Goal: Information Seeking & Learning: Learn about a topic

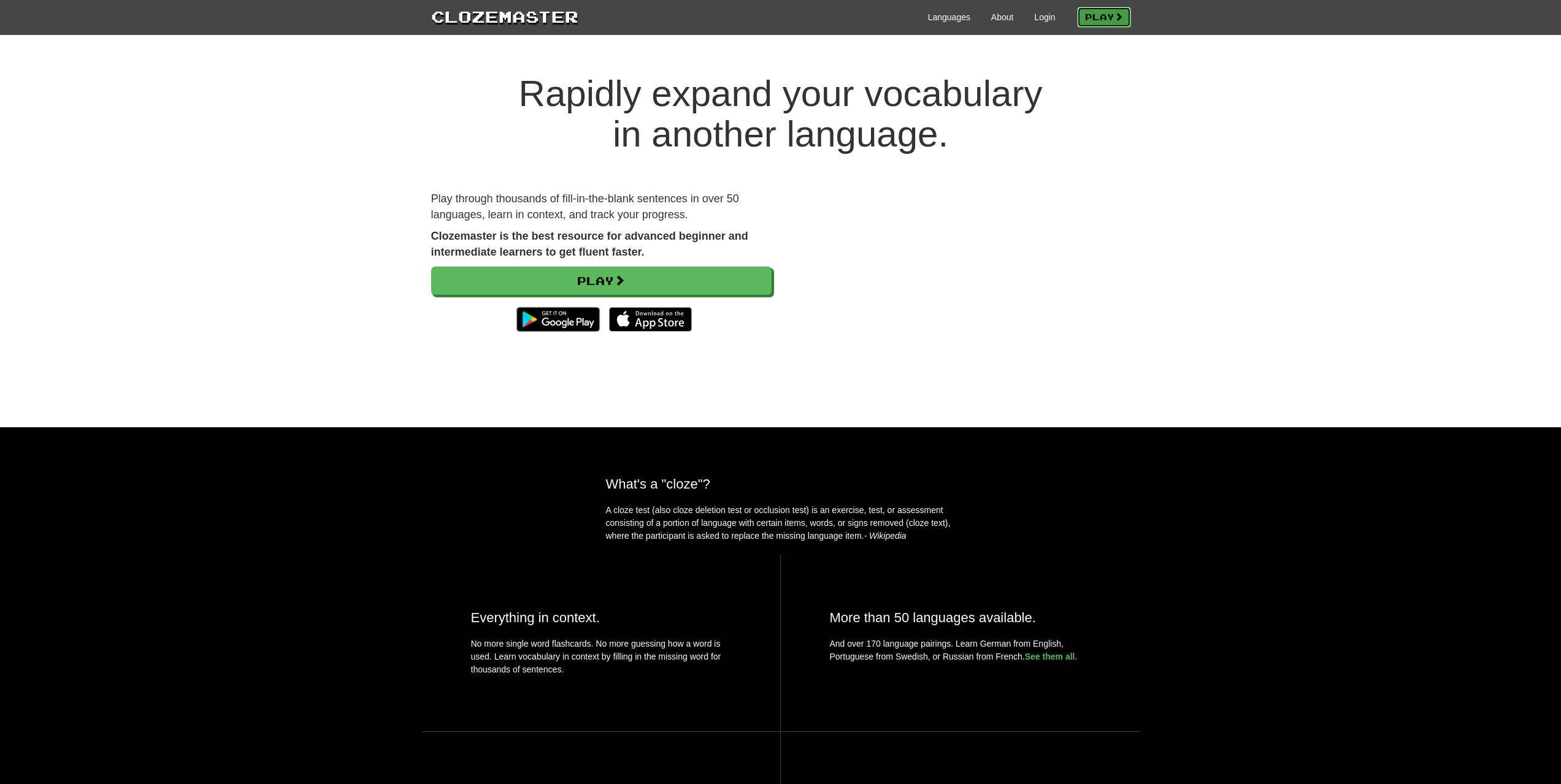
click at [1111, 17] on link "Play" at bounding box center [1104, 17] width 54 height 21
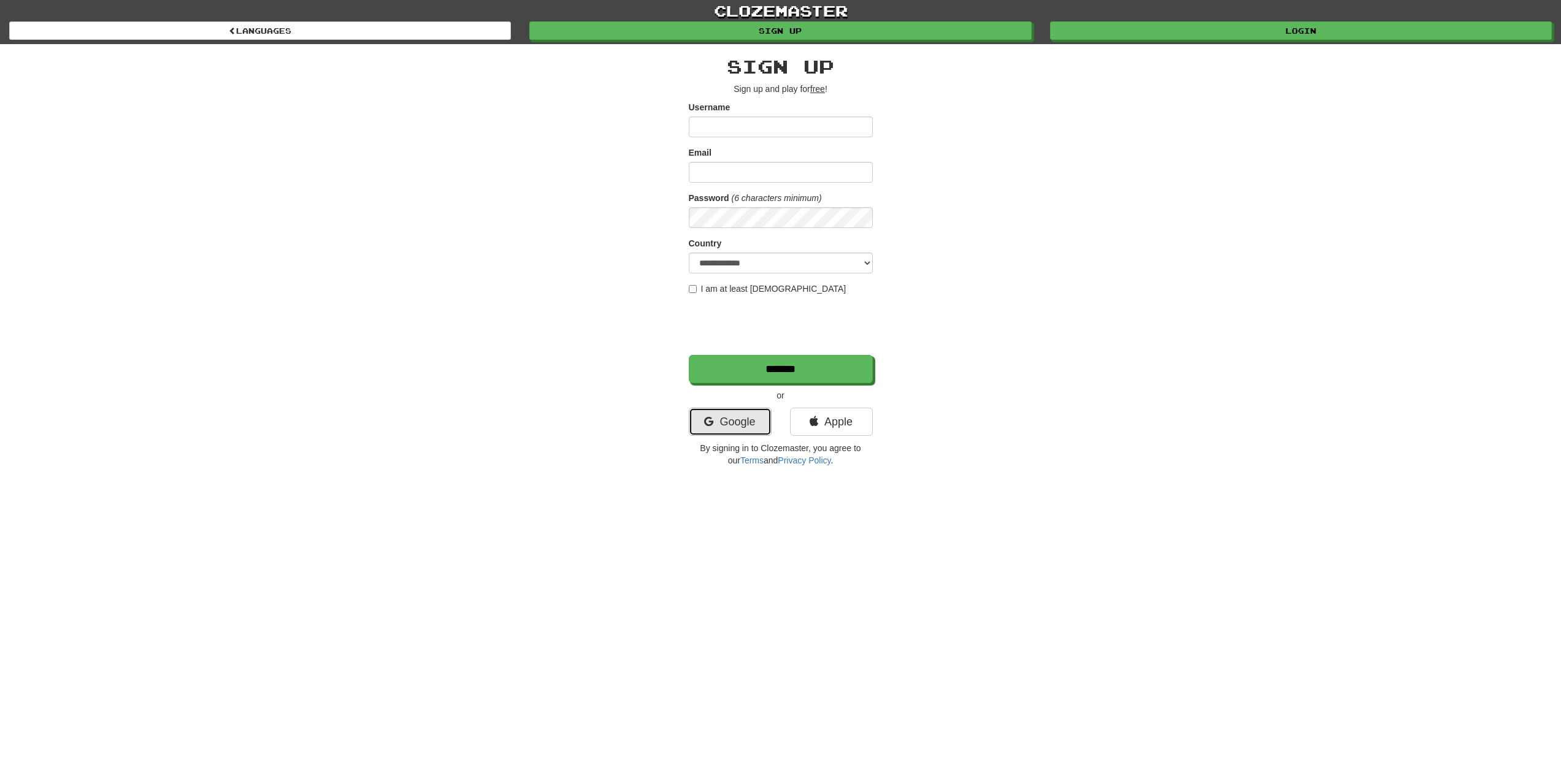
click at [731, 432] on link "Google" at bounding box center [730, 422] width 82 height 28
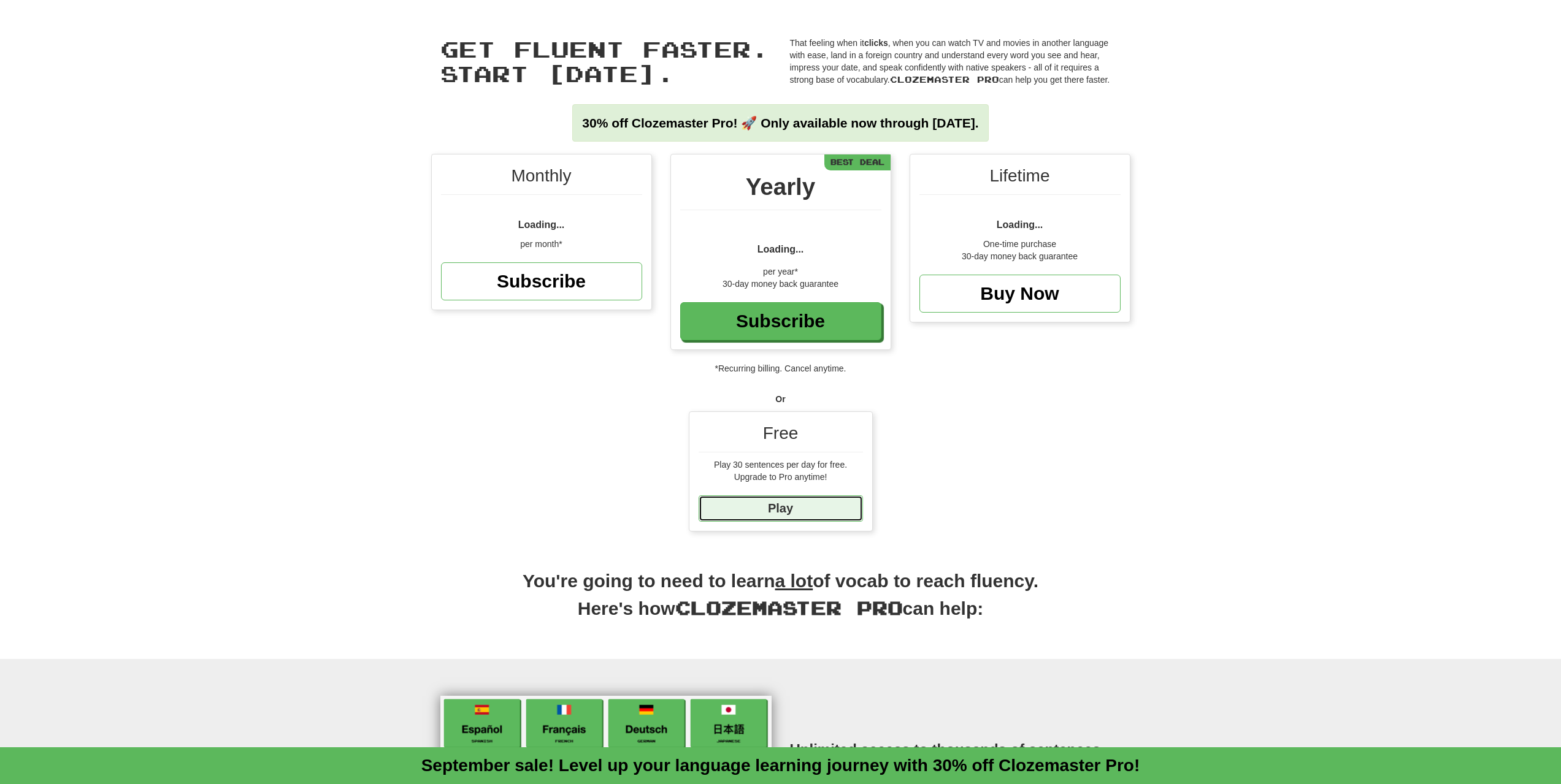
click at [809, 502] on link "Play" at bounding box center [780, 509] width 164 height 26
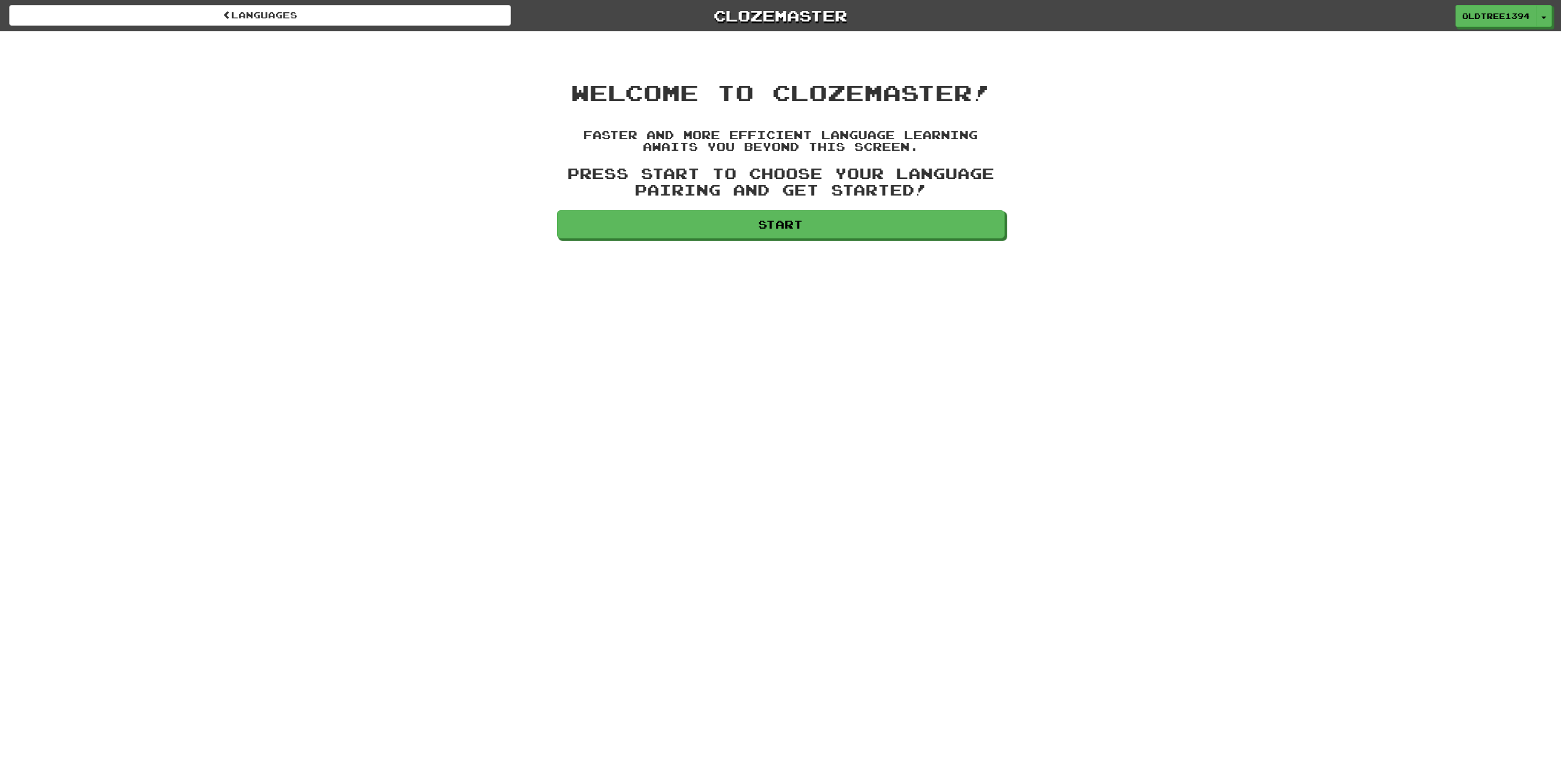
drag, startPoint x: 779, startPoint y: 205, endPoint x: 774, endPoint y: 196, distance: 10.3
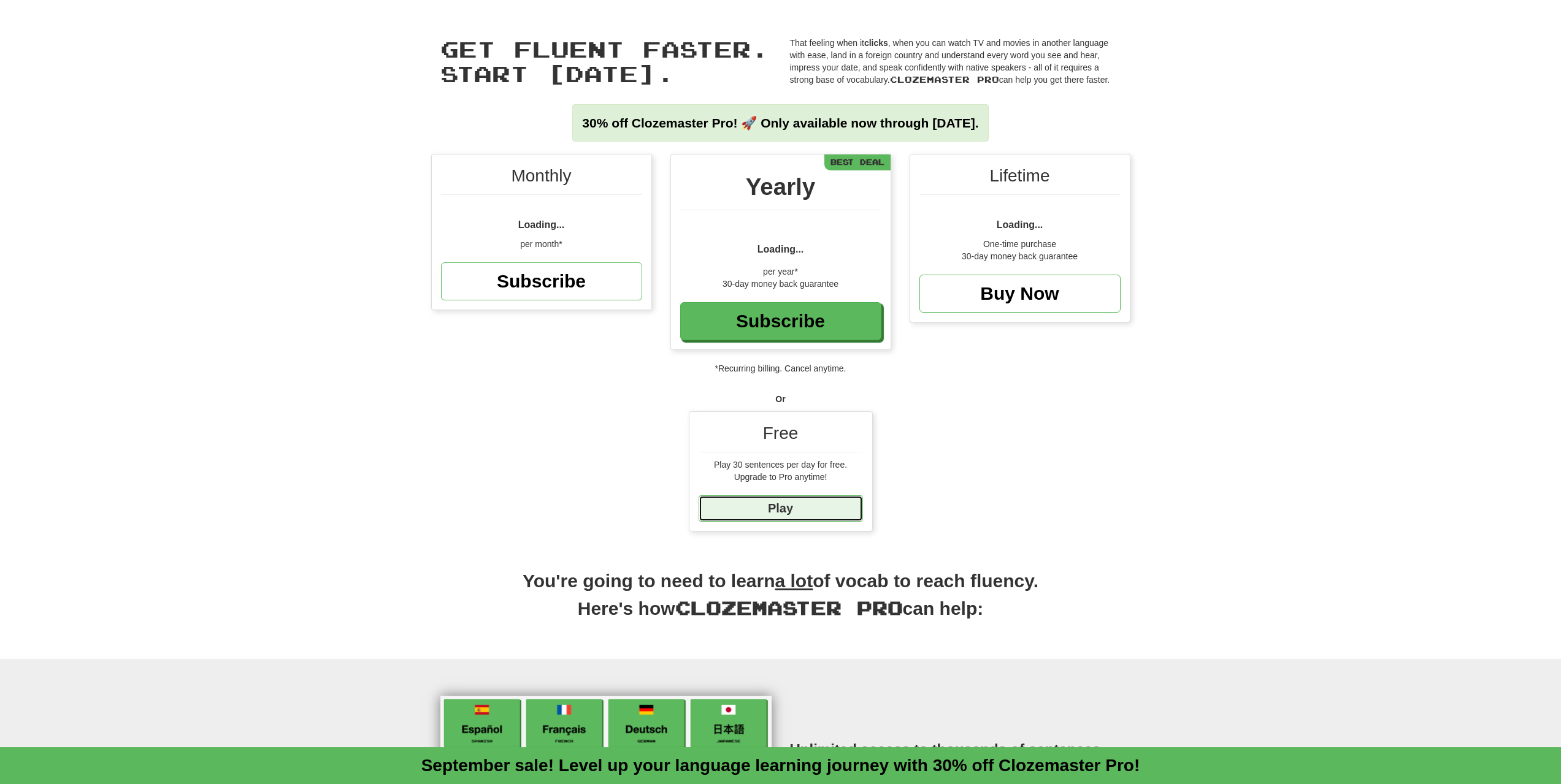
click at [789, 507] on link "Play" at bounding box center [780, 509] width 164 height 26
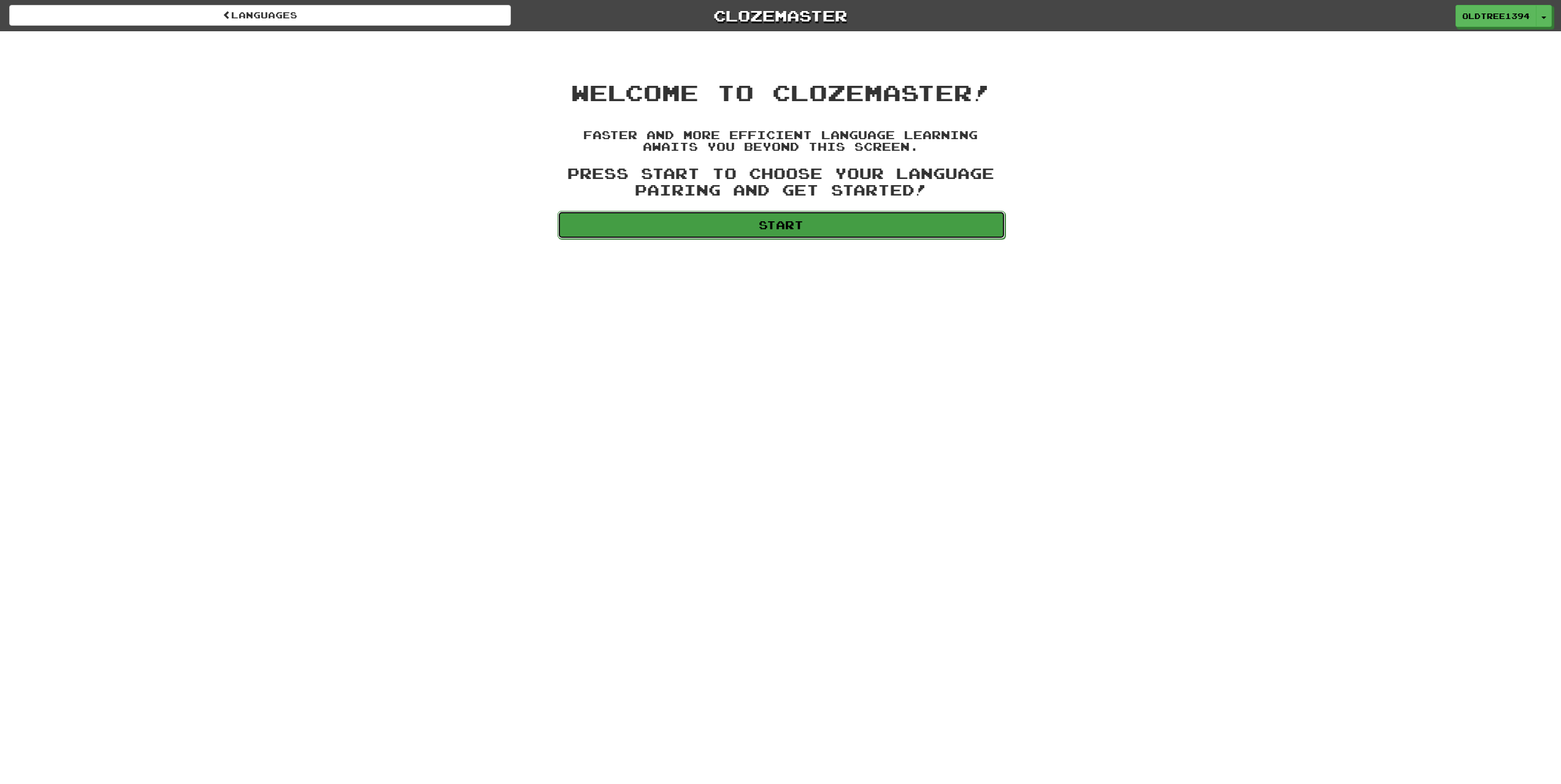
click at [675, 223] on link "Start" at bounding box center [781, 225] width 448 height 28
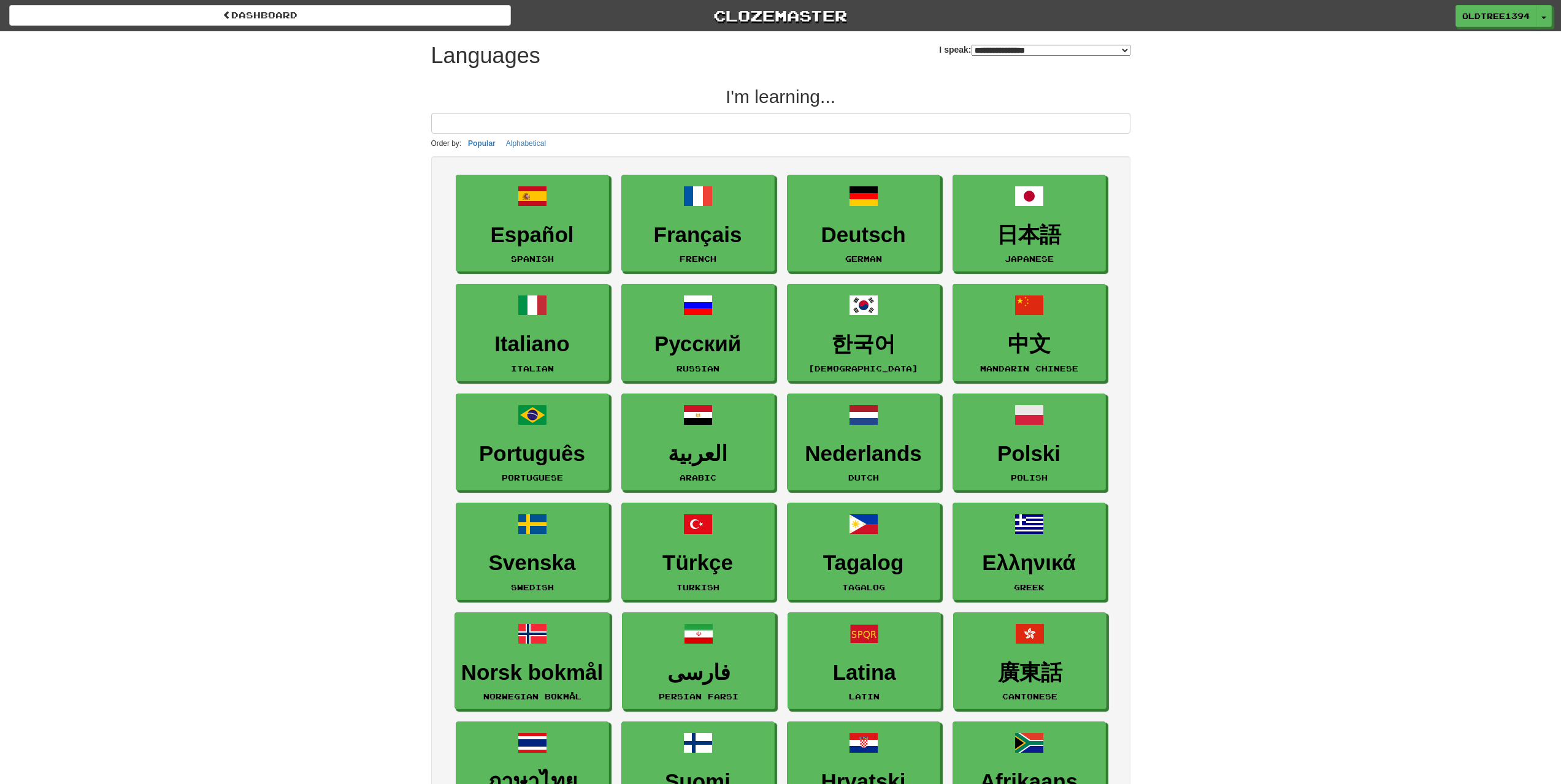
select select "*******"
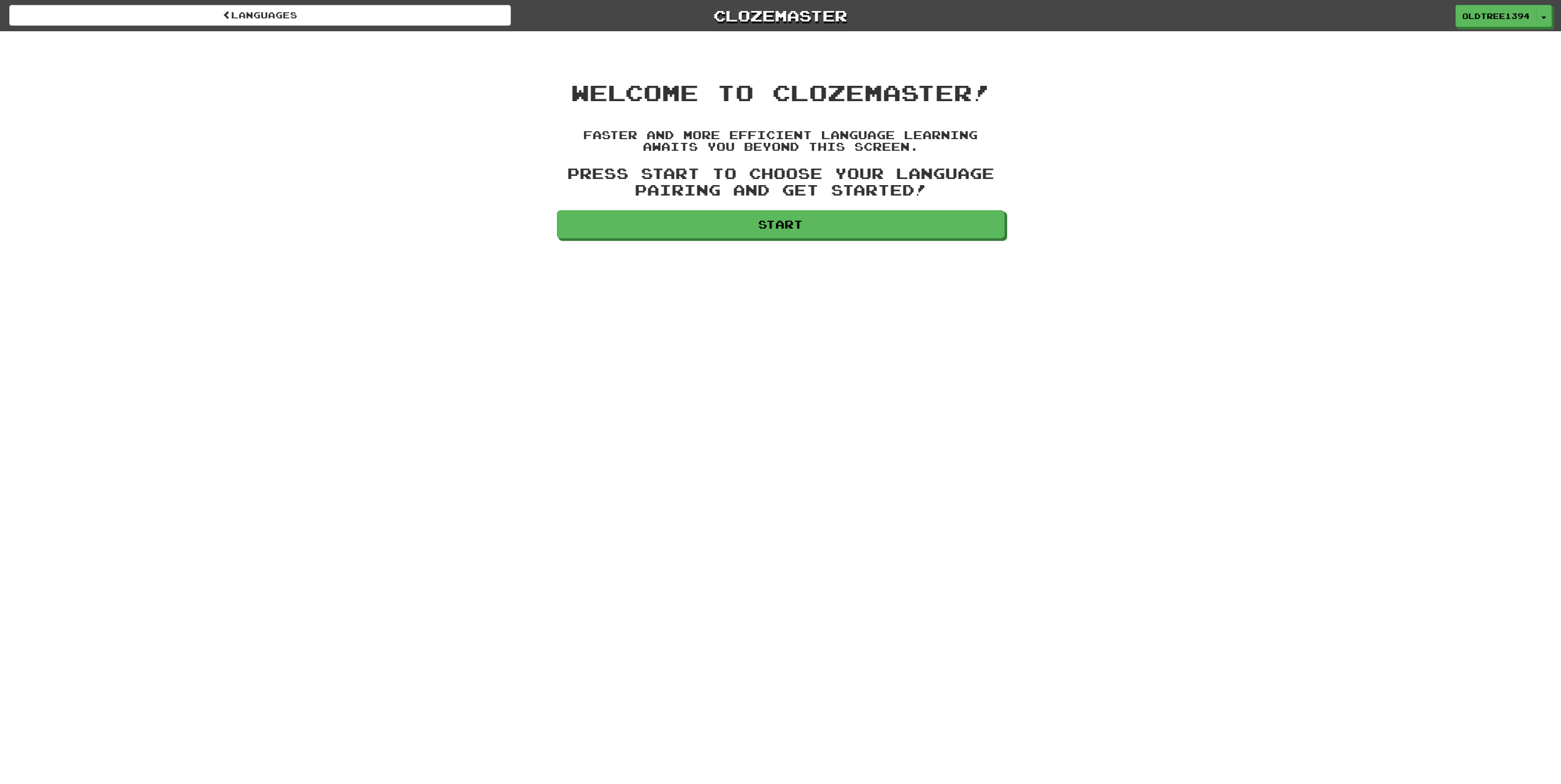
click at [662, 187] on h3 "Press Start to choose your language pairing and get started!" at bounding box center [780, 182] width 448 height 33
click at [653, 164] on div at bounding box center [653, 164] width 0 height 0
click at [1042, 349] on div "Languages Clozemaster OldTree1394 Toggle Dropdown Dashboard Leaderboard Activit…" at bounding box center [780, 392] width 1561 height 784
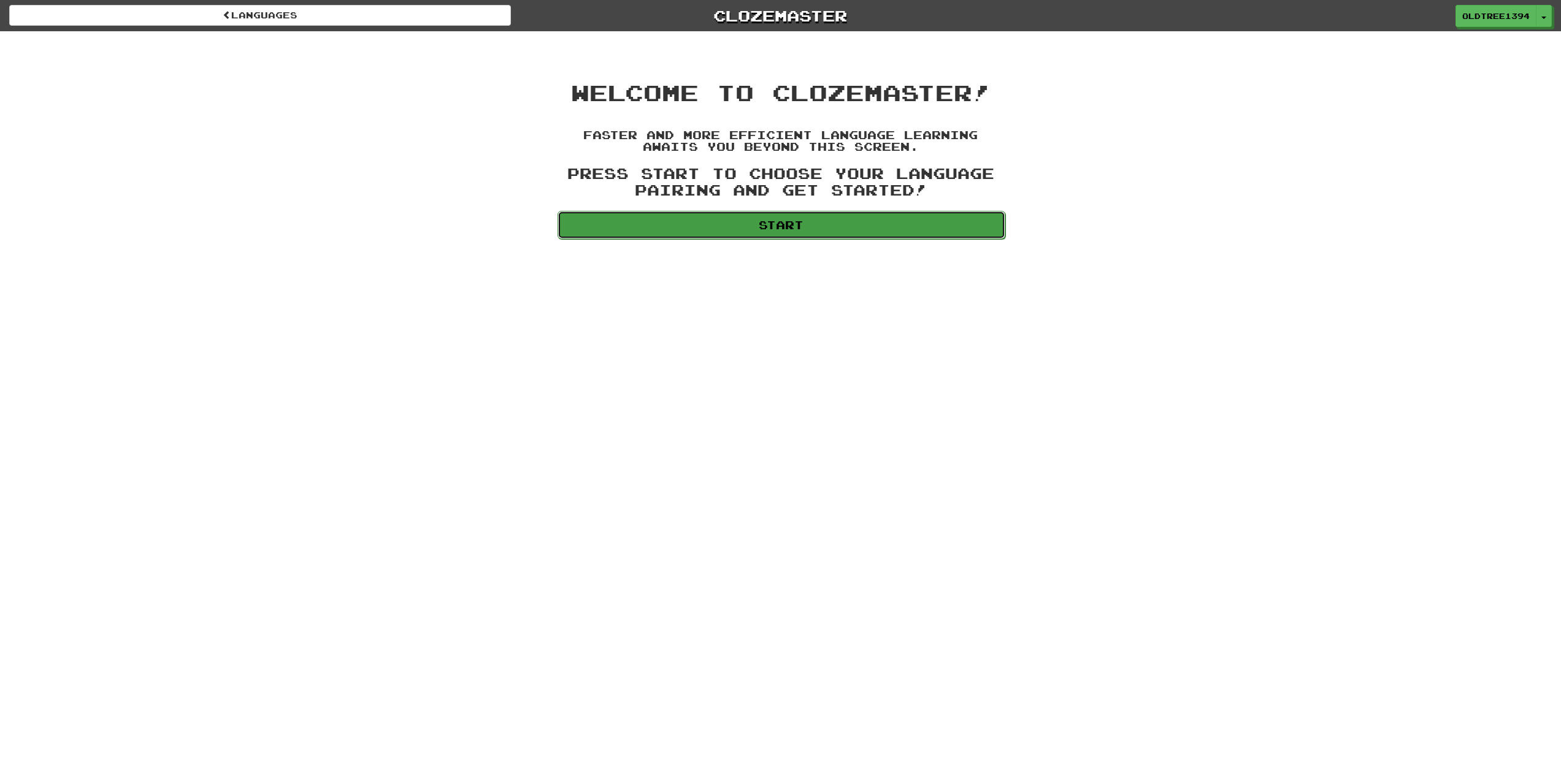
click at [847, 227] on link "Start" at bounding box center [781, 225] width 448 height 28
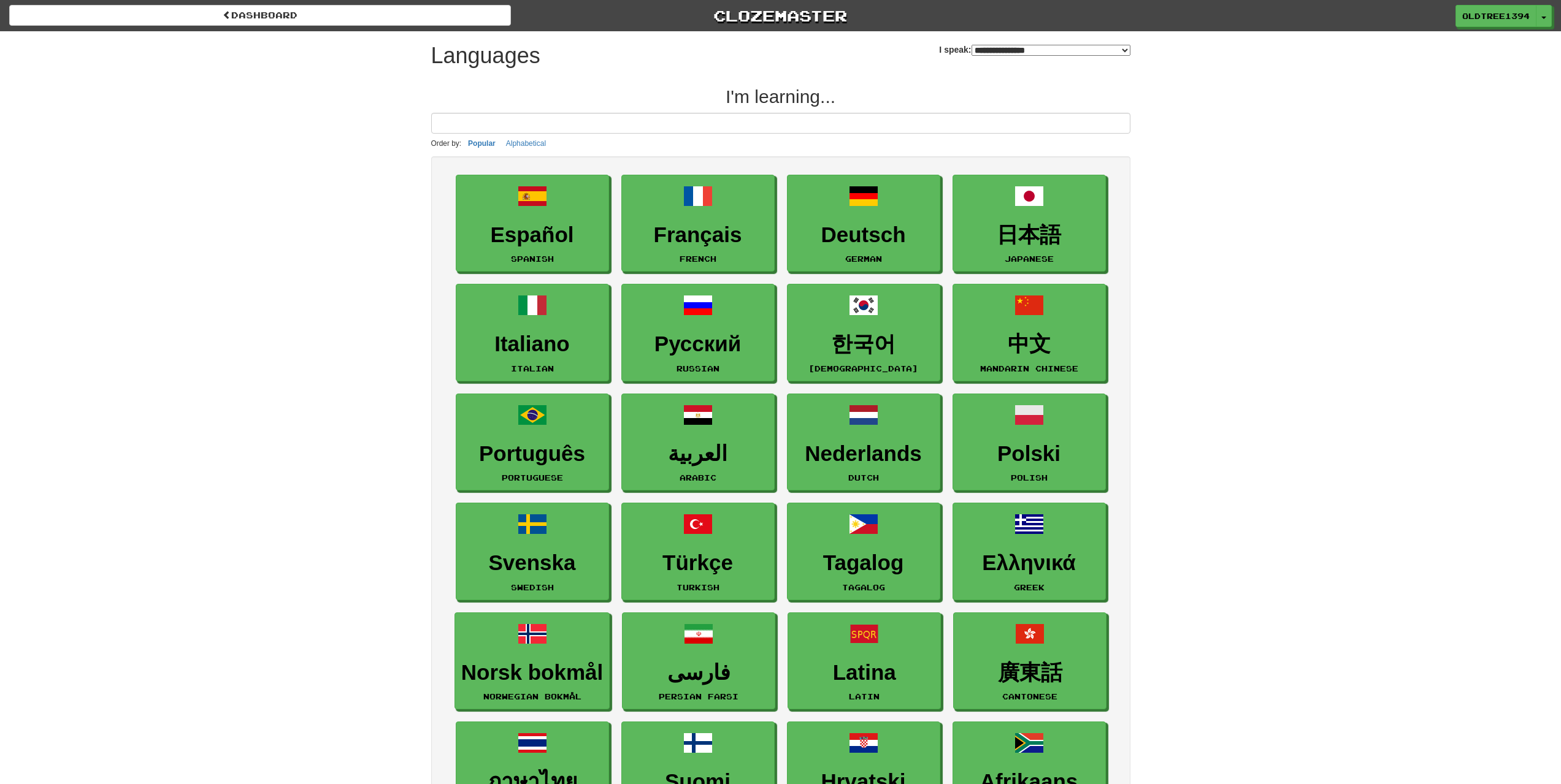
select select "*******"
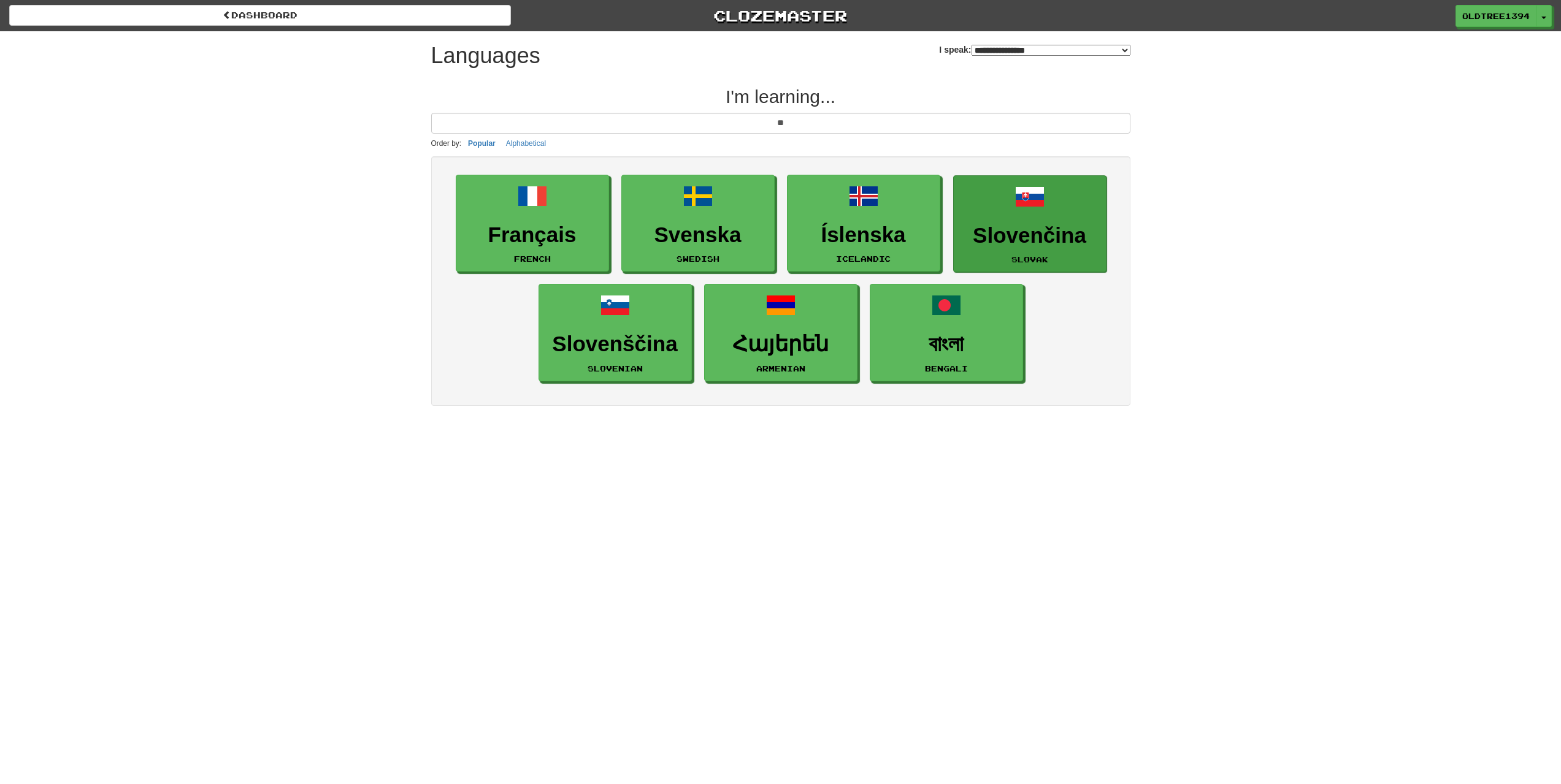
type input "*"
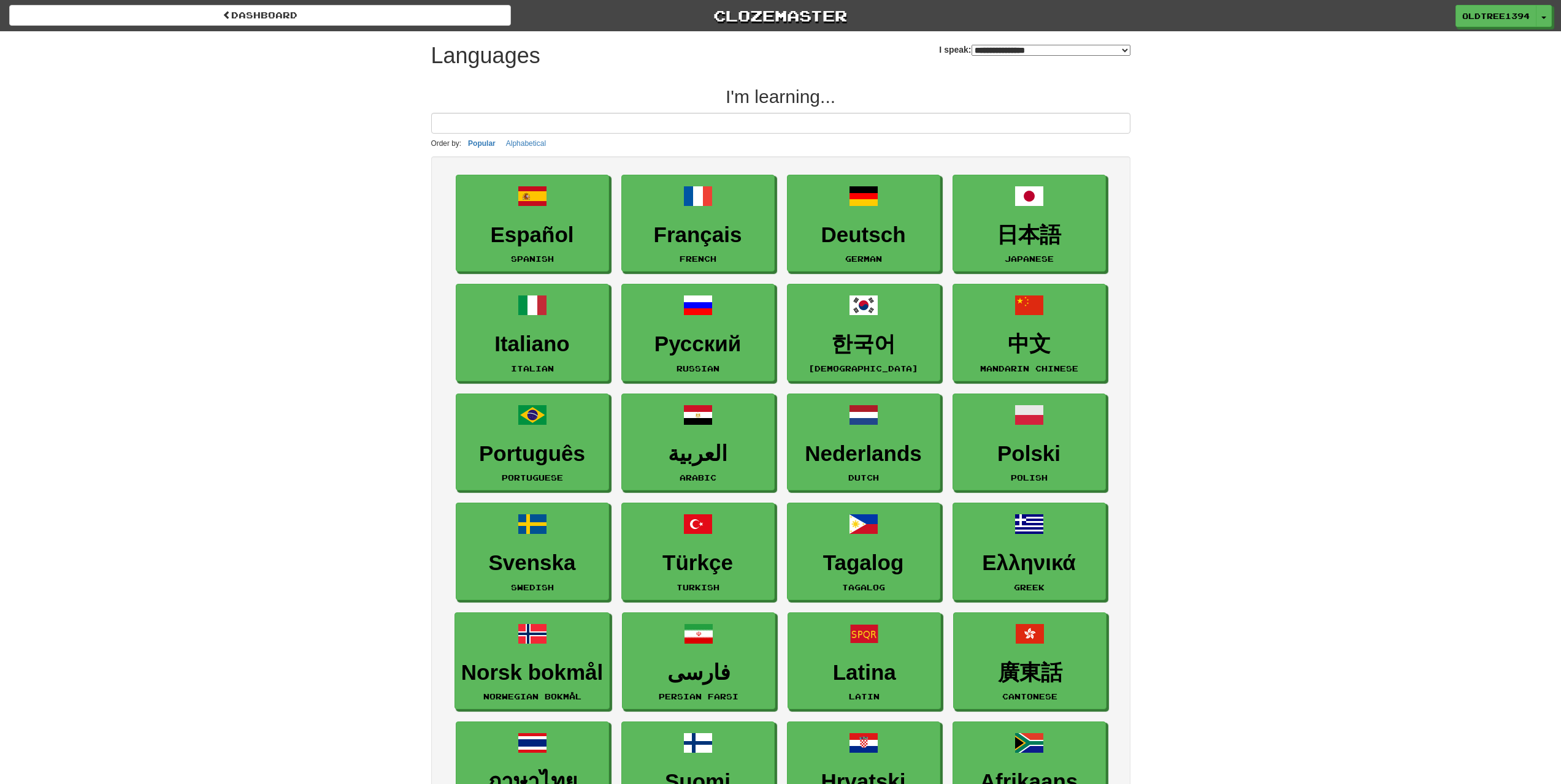
click at [972, 49] on select "**********" at bounding box center [1051, 51] width 159 height 11
select select "*******"
click at [972, 45] on select "**********" at bounding box center [1051, 51] width 159 height 11
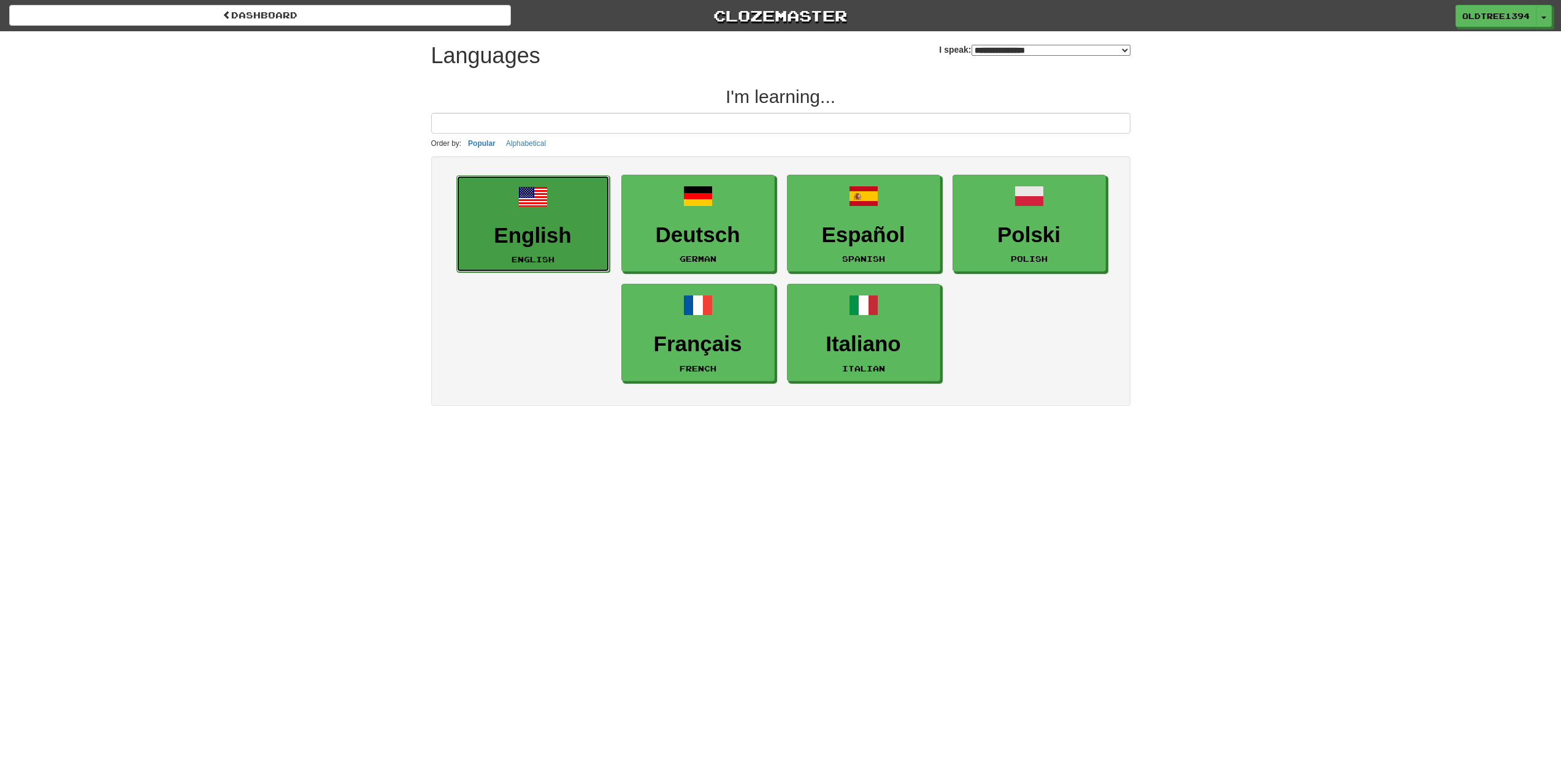
click at [560, 224] on h3 "English" at bounding box center [532, 236] width 140 height 24
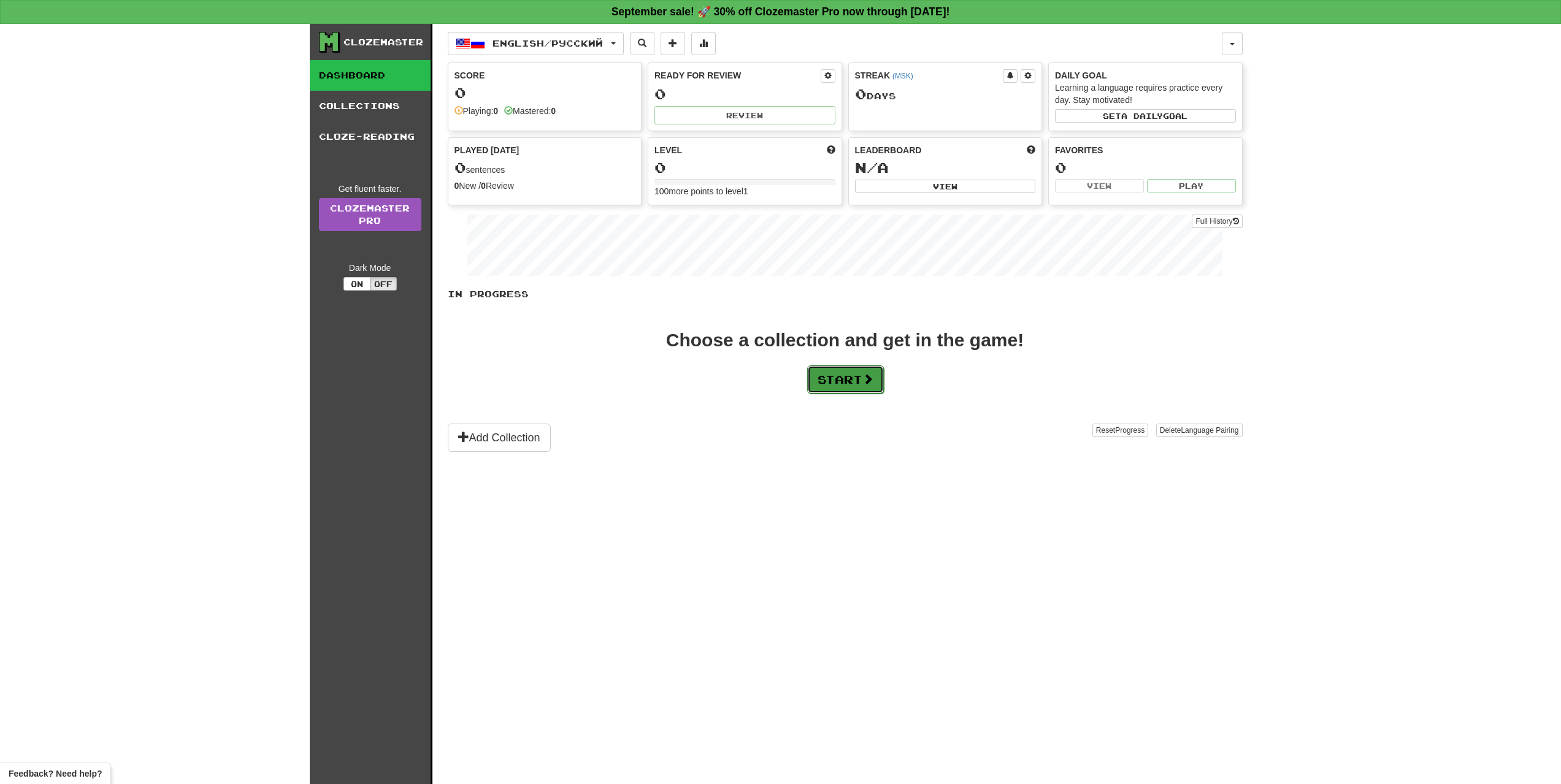
click at [840, 377] on button "Start" at bounding box center [845, 379] width 77 height 28
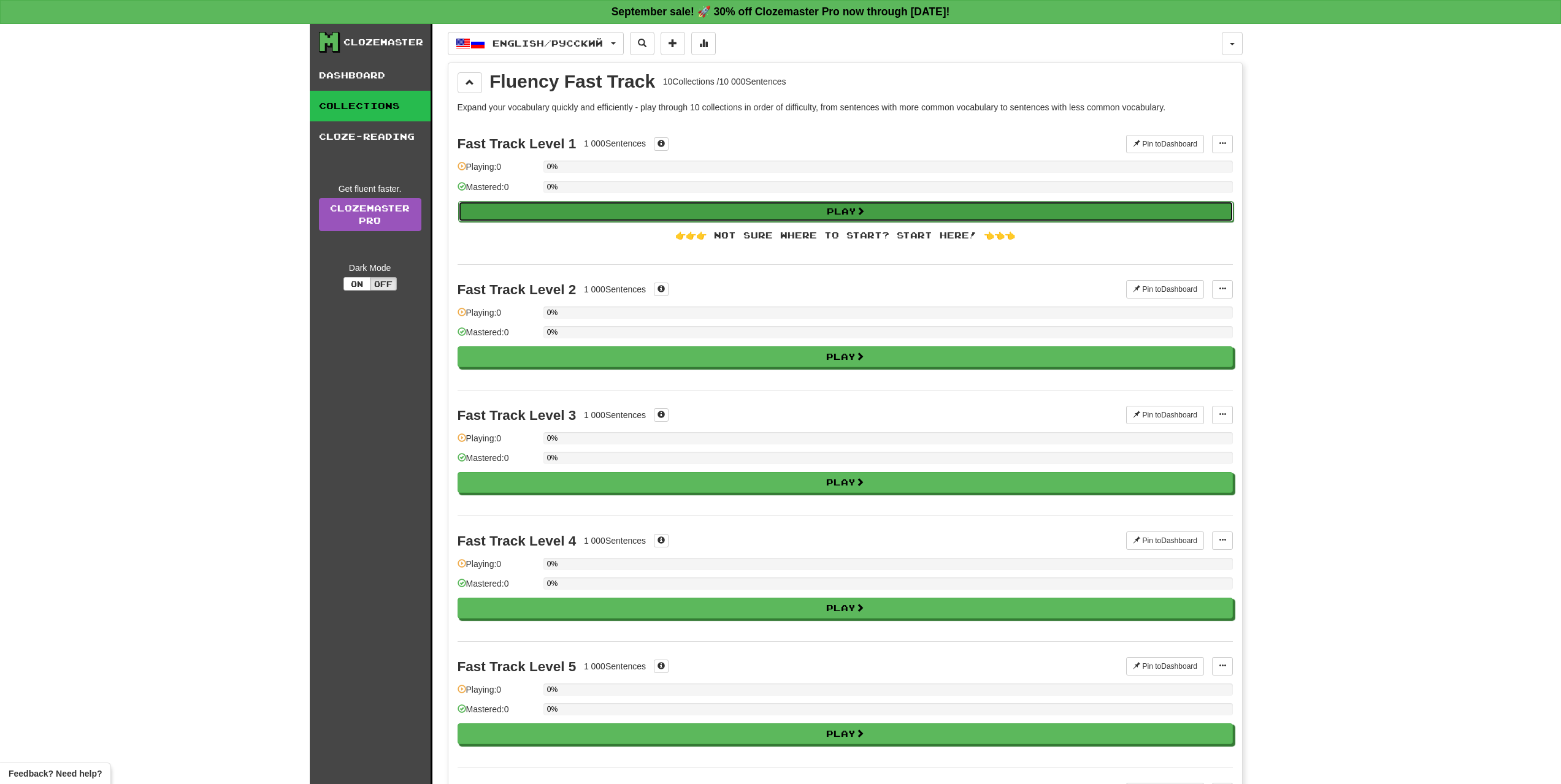
click at [791, 213] on button "Play" at bounding box center [845, 212] width 775 height 21
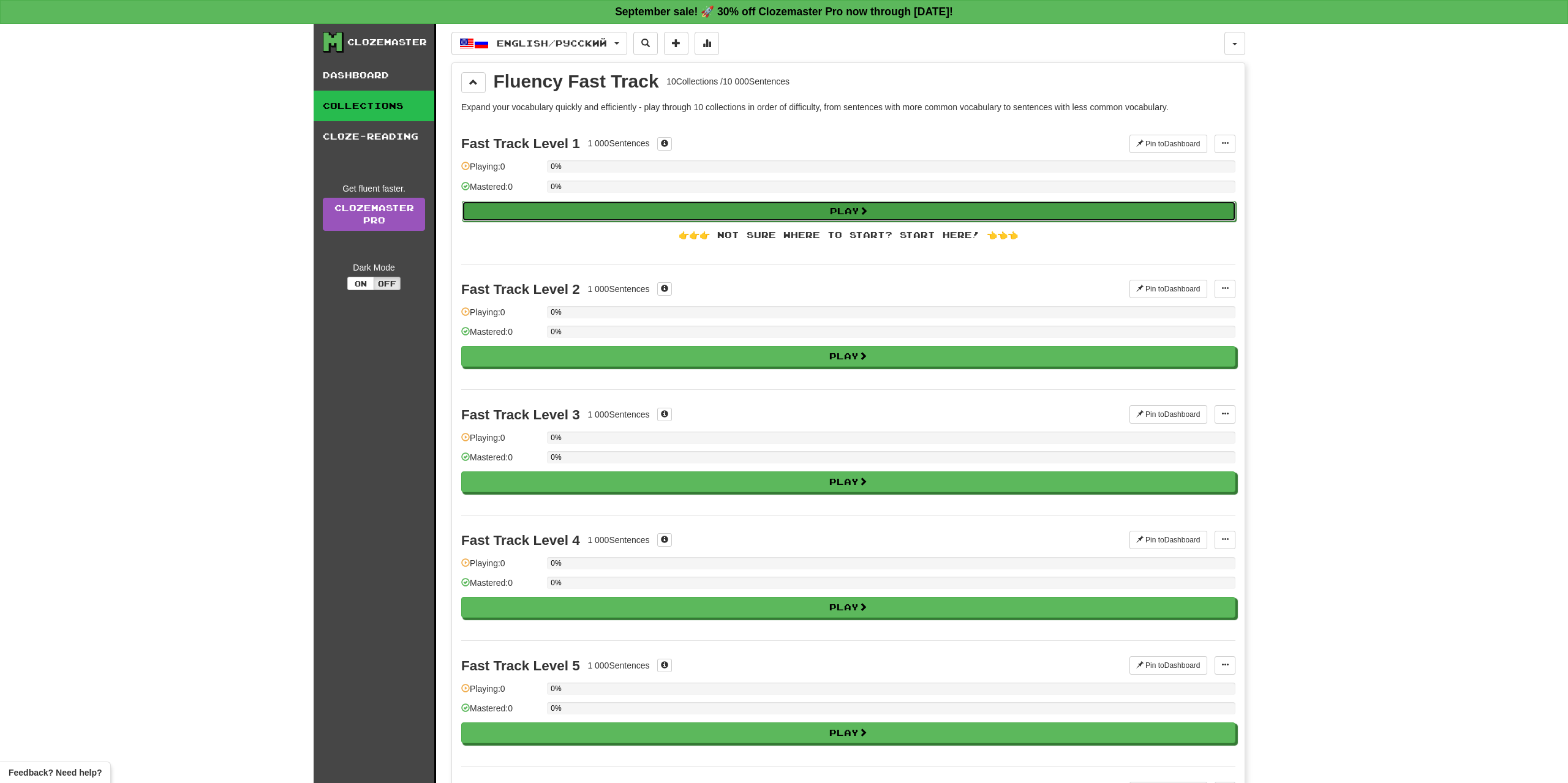
select select "**"
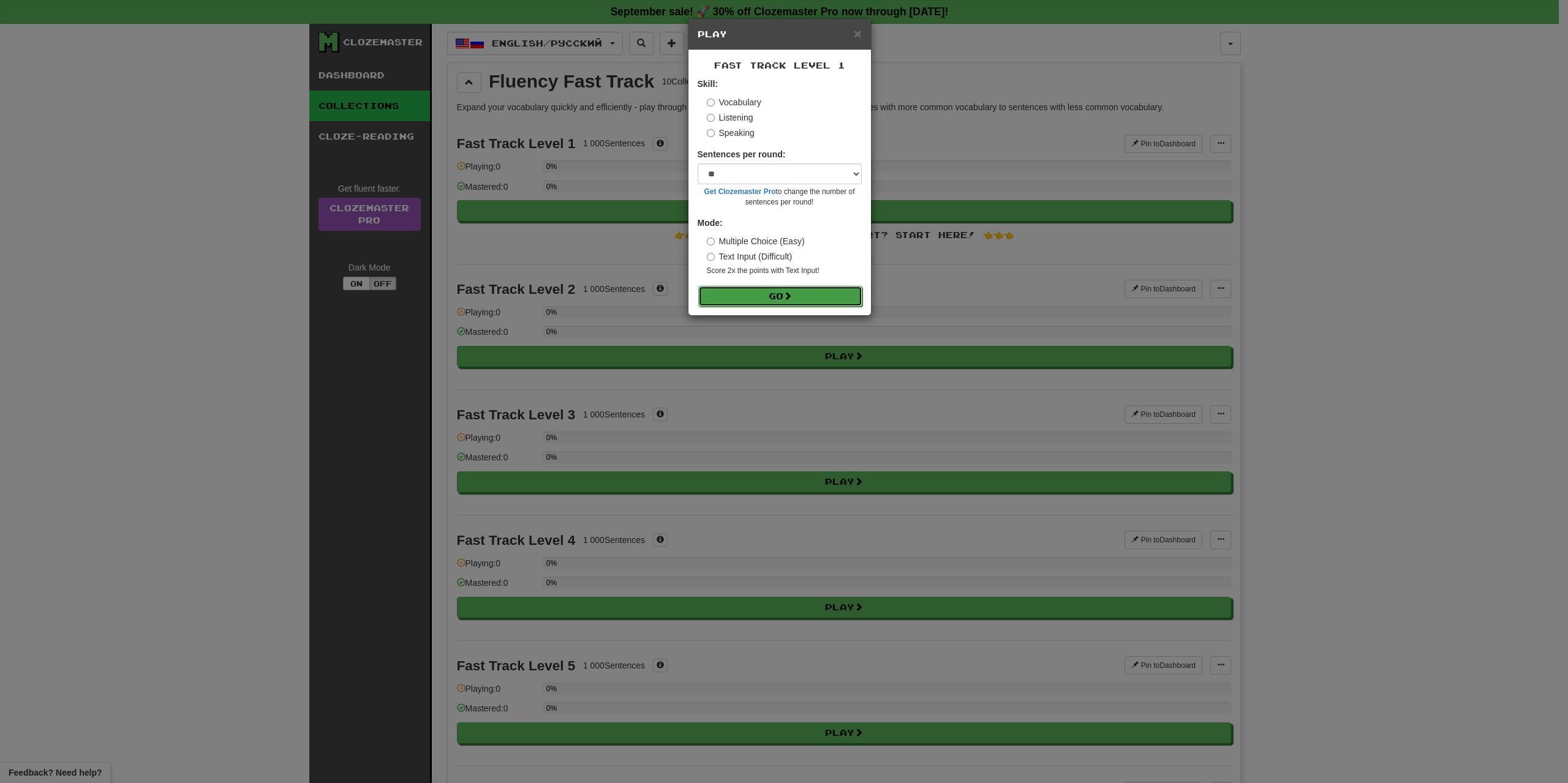
click at [760, 297] on button "Go" at bounding box center [779, 297] width 164 height 21
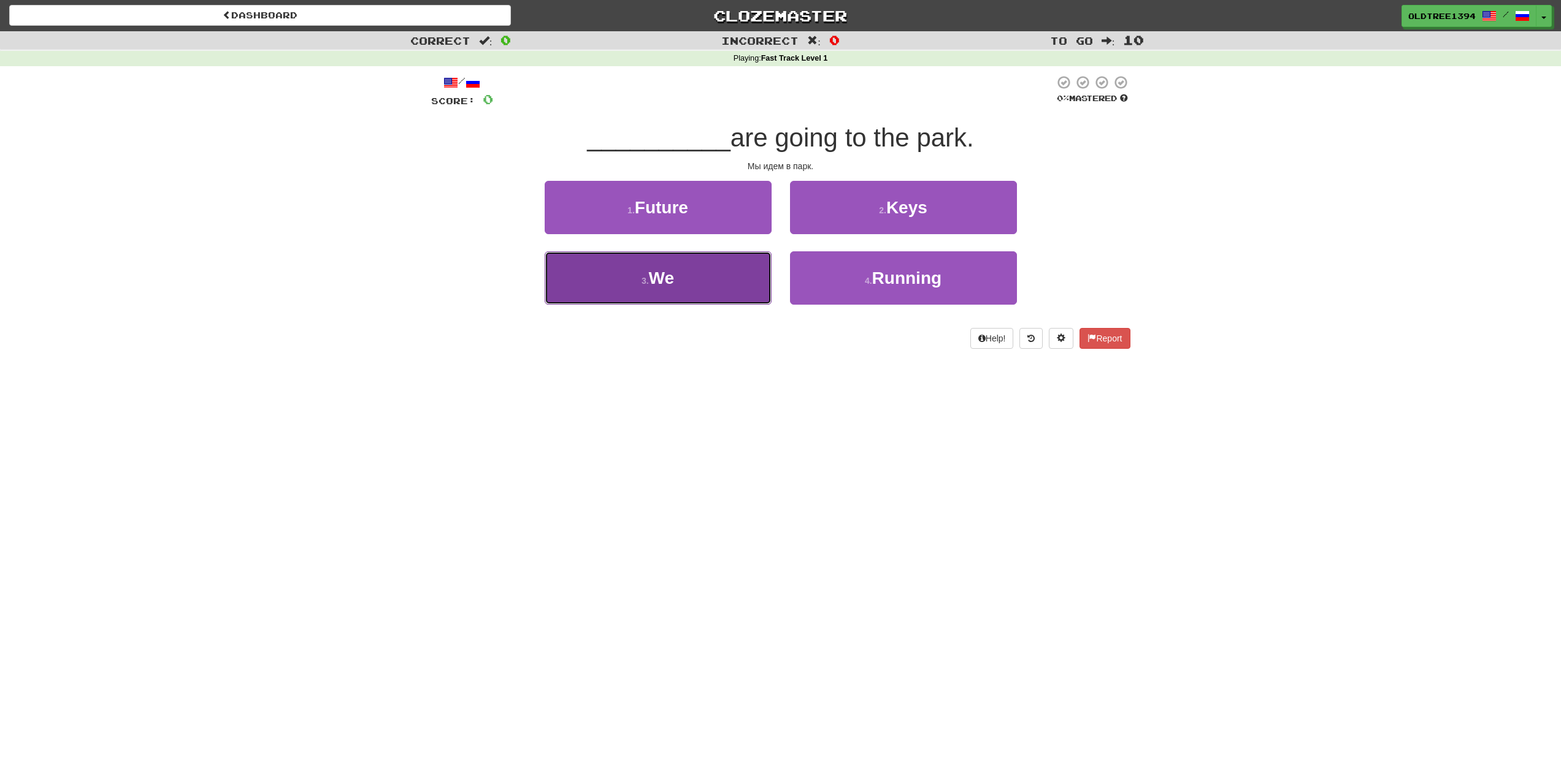
click at [688, 295] on button "3 . We" at bounding box center [658, 277] width 227 height 53
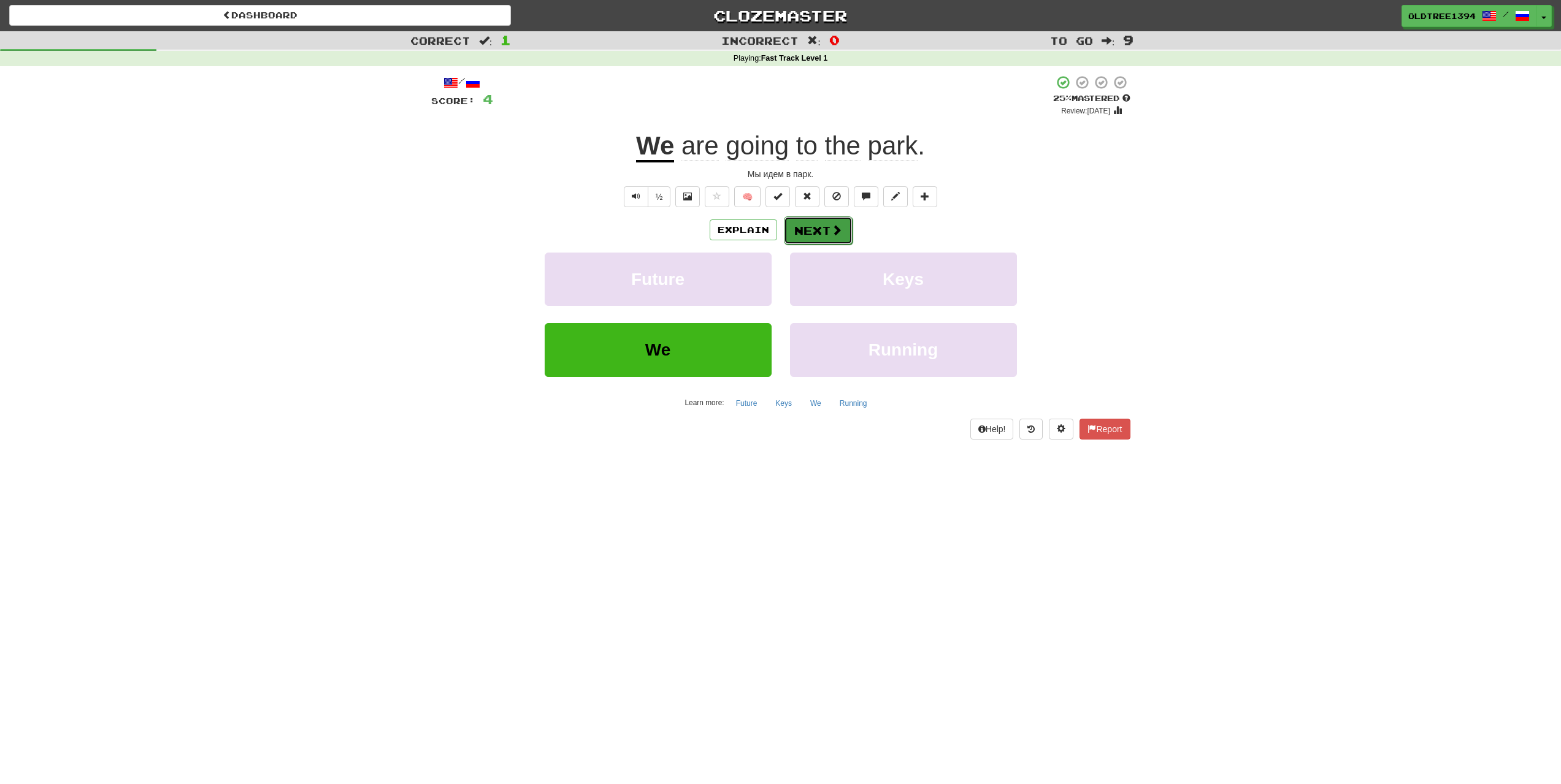
click at [816, 241] on button "Next" at bounding box center [818, 230] width 68 height 28
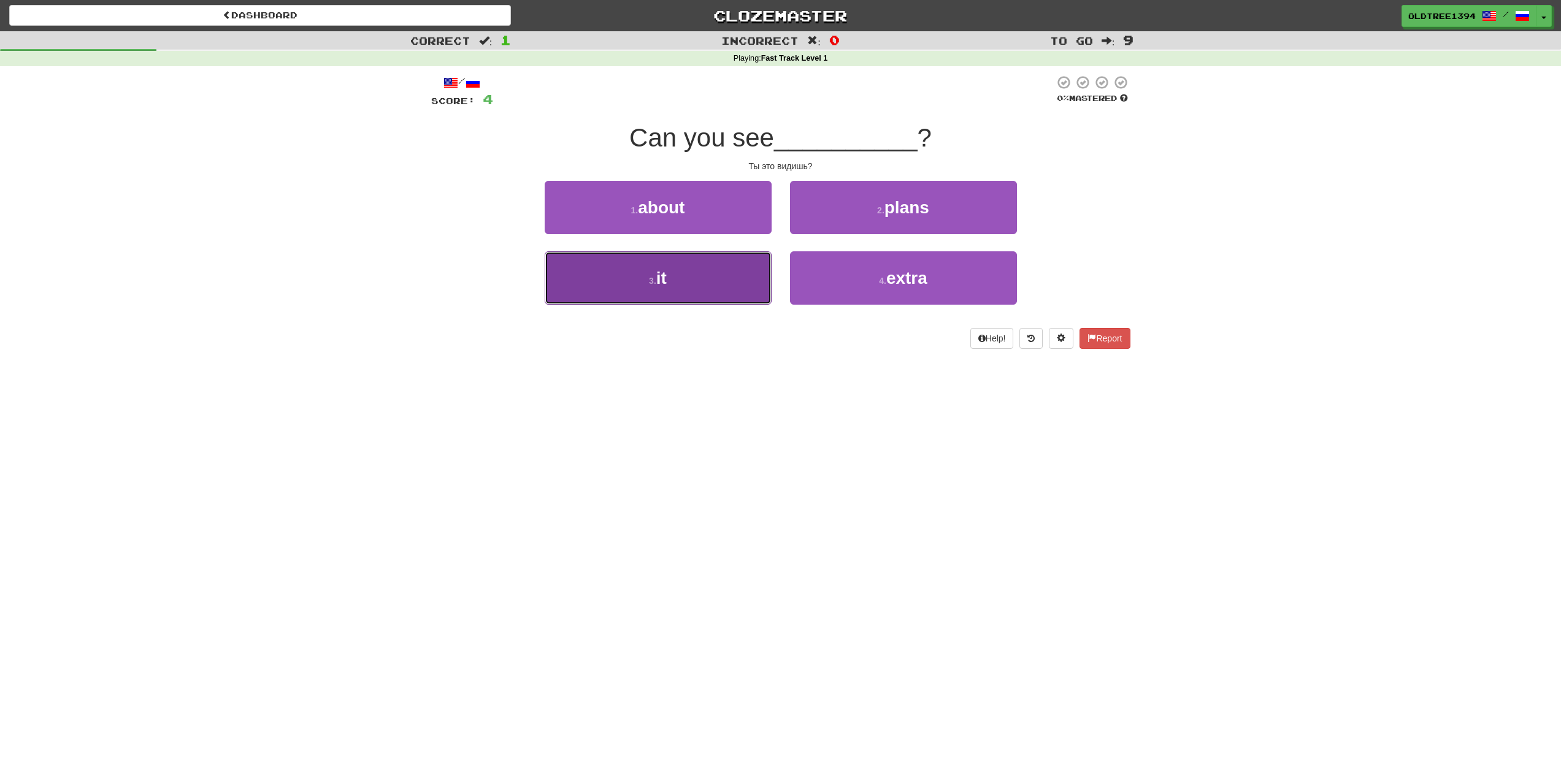
click at [697, 262] on button "3 . it" at bounding box center [658, 277] width 227 height 53
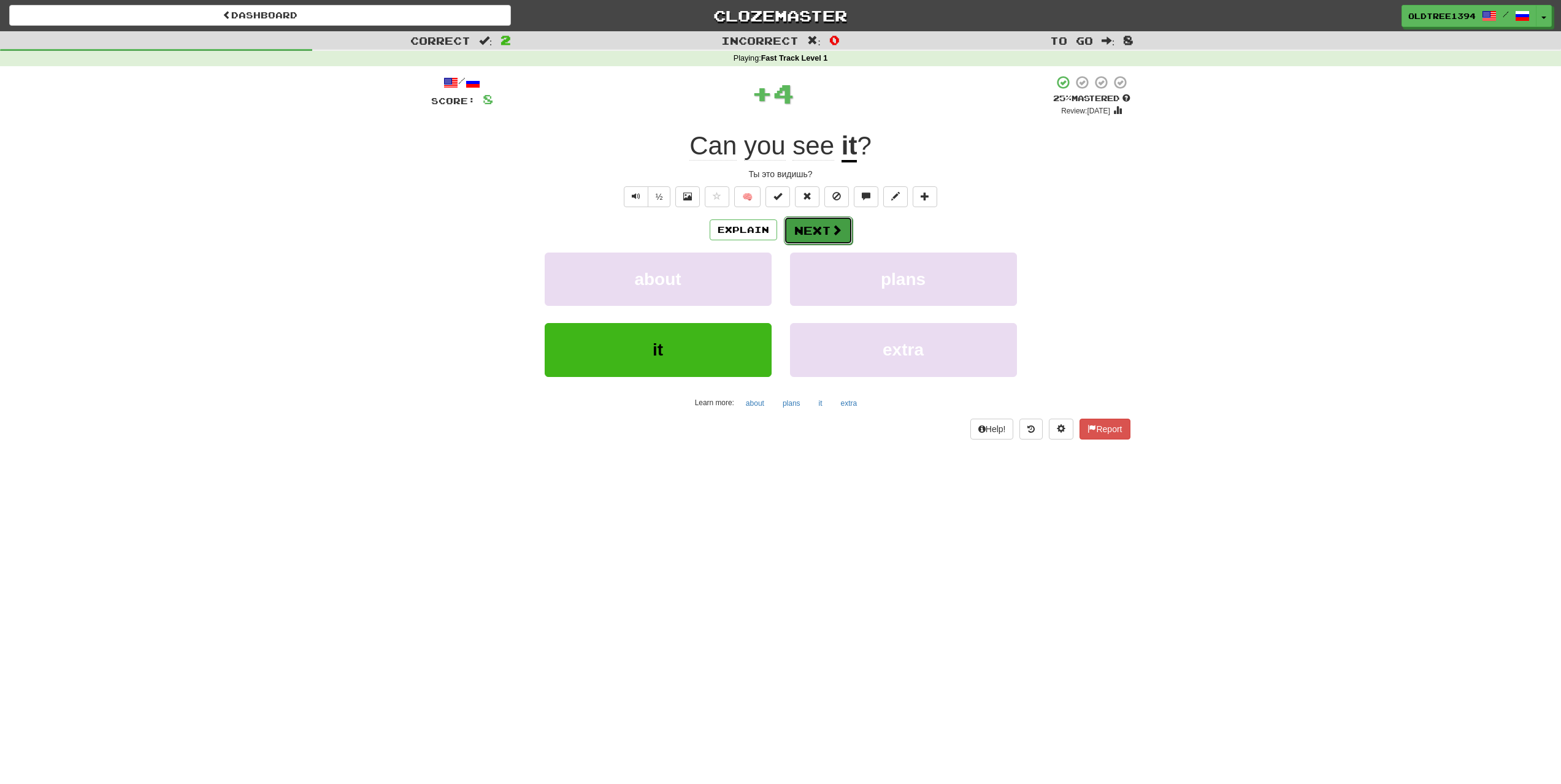
click at [834, 233] on span at bounding box center [837, 230] width 11 height 11
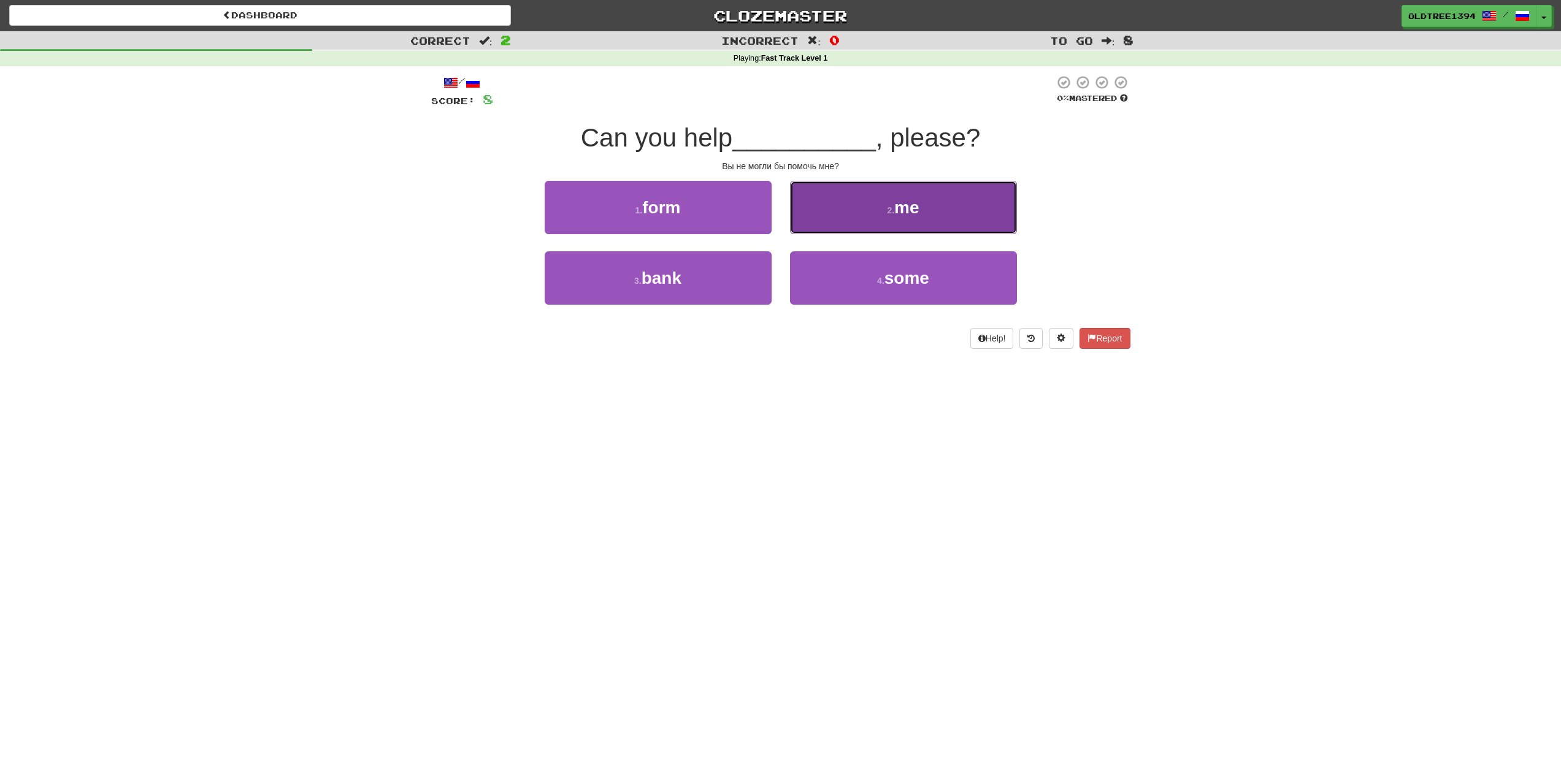
click at [915, 203] on span "me" at bounding box center [906, 207] width 24 height 19
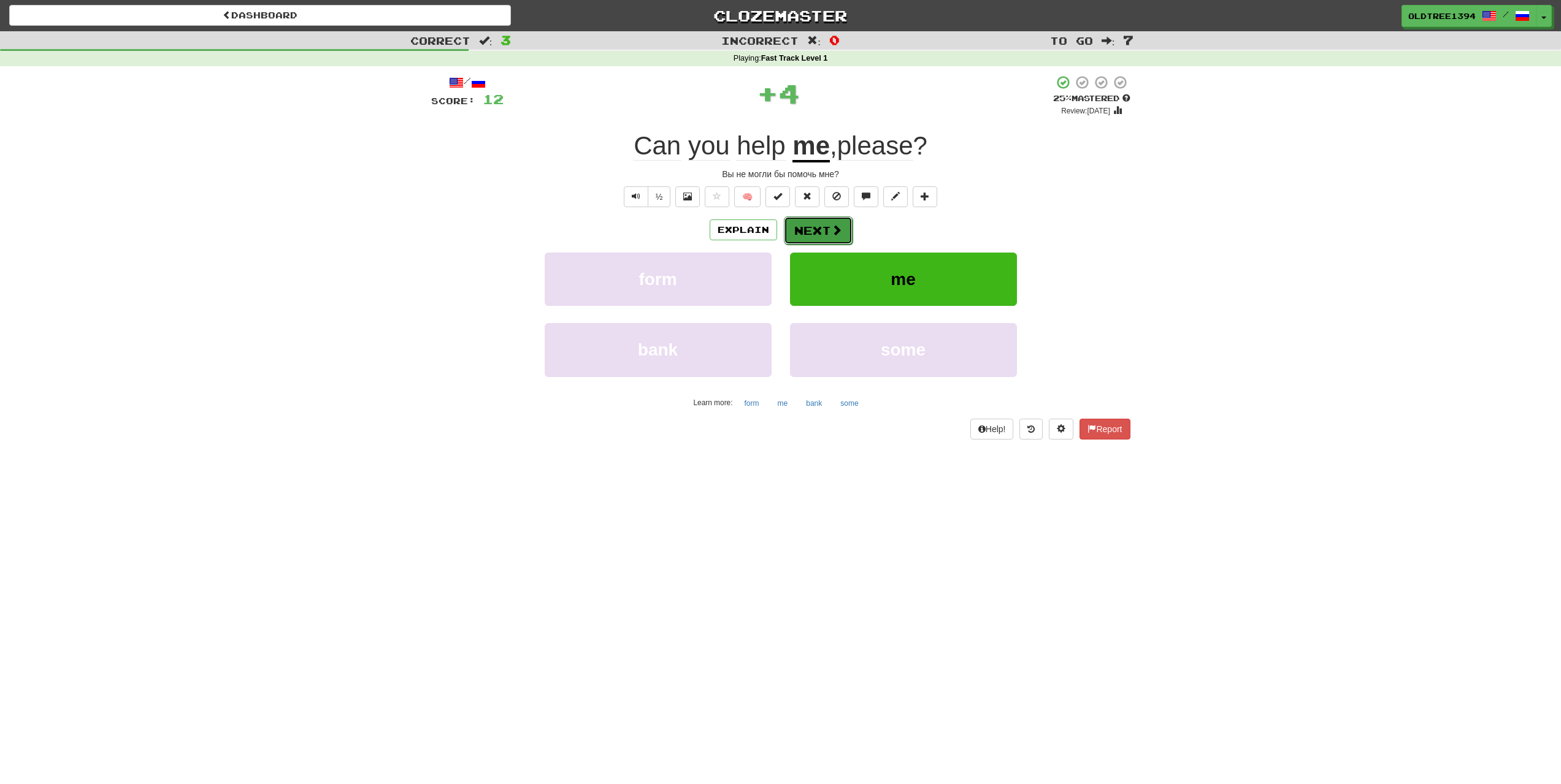
click at [839, 237] on button "Next" at bounding box center [818, 230] width 68 height 28
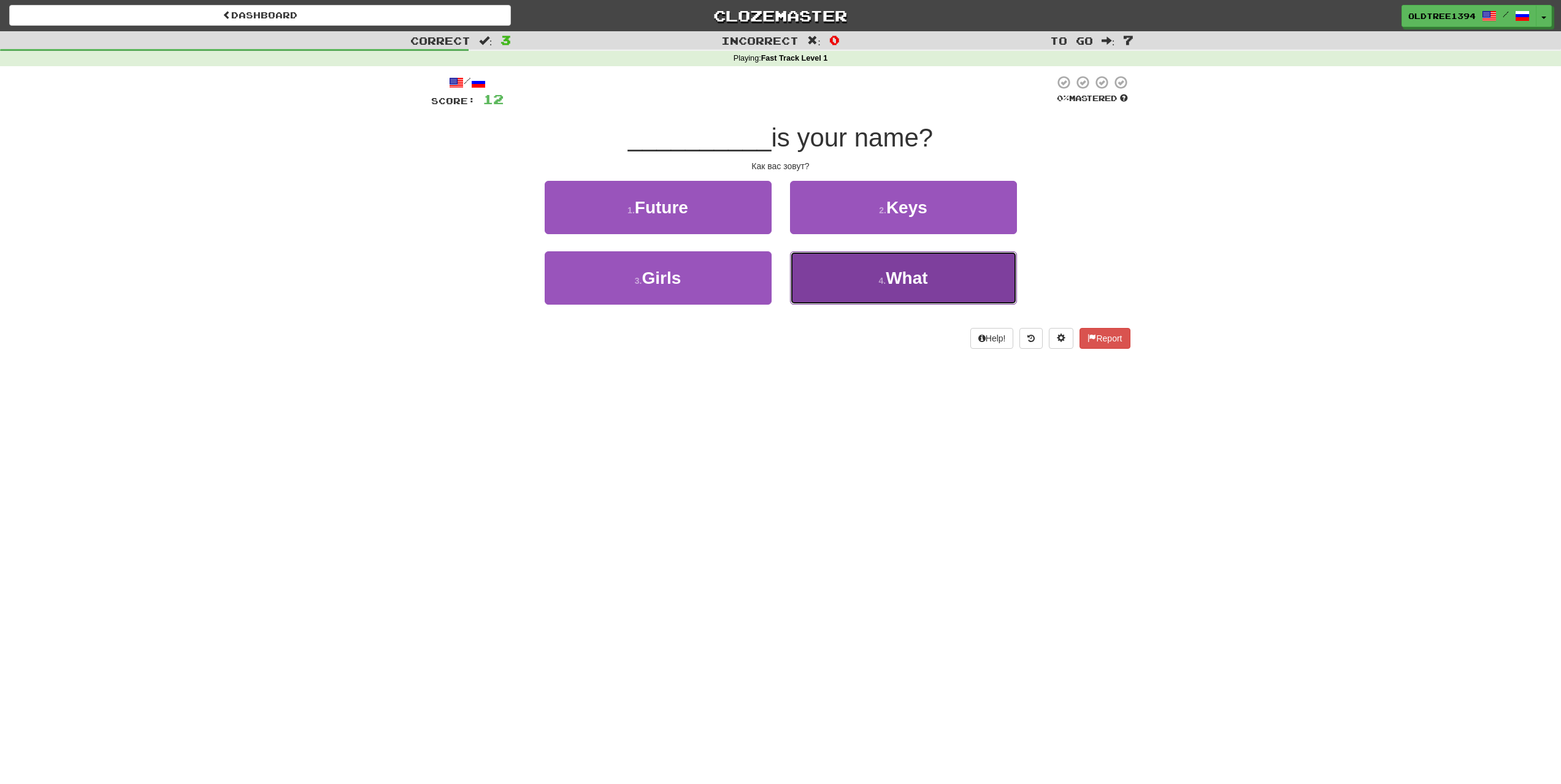
click at [919, 275] on span "What" at bounding box center [906, 278] width 42 height 19
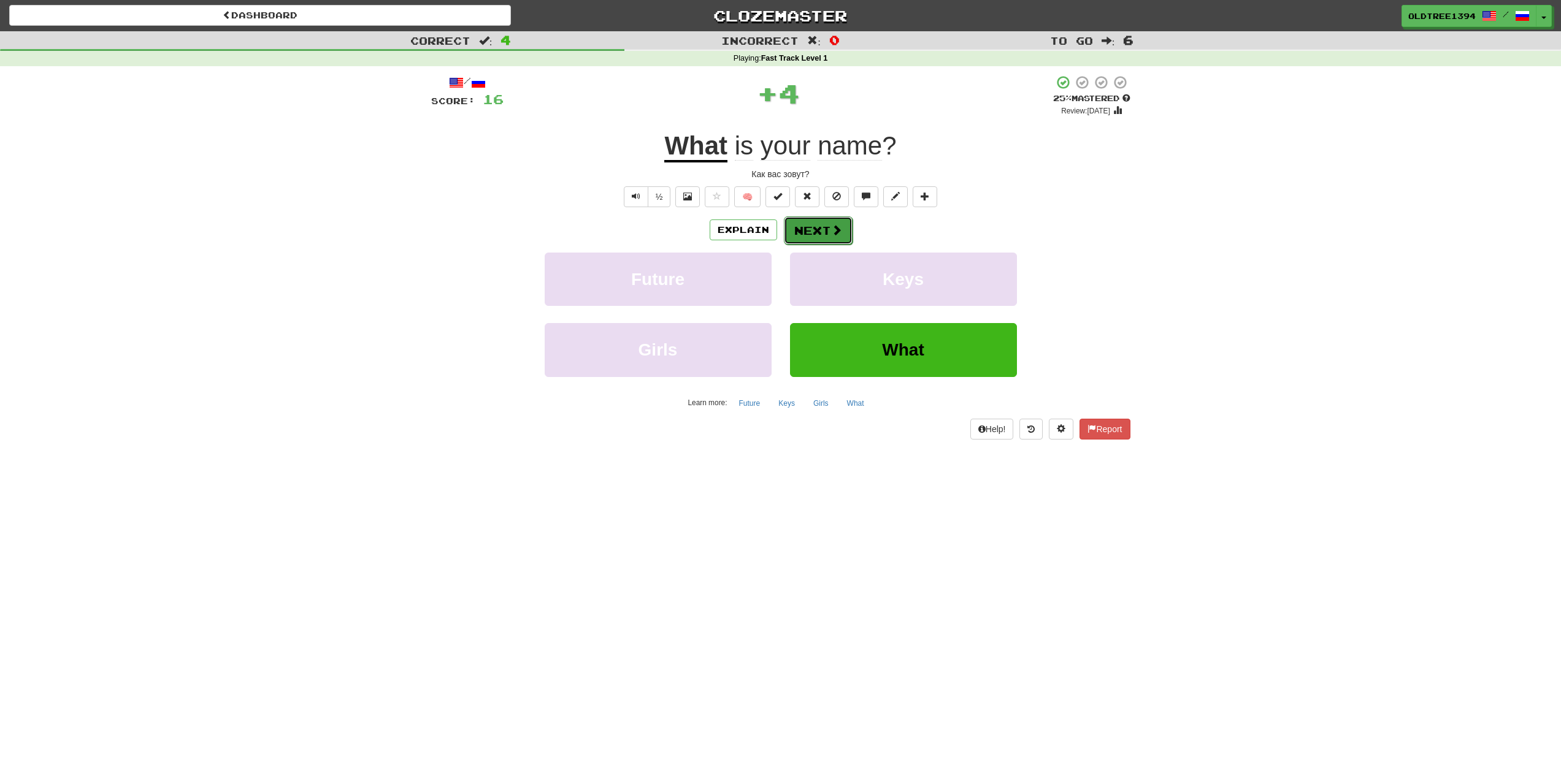
click at [830, 238] on button "Next" at bounding box center [818, 230] width 68 height 28
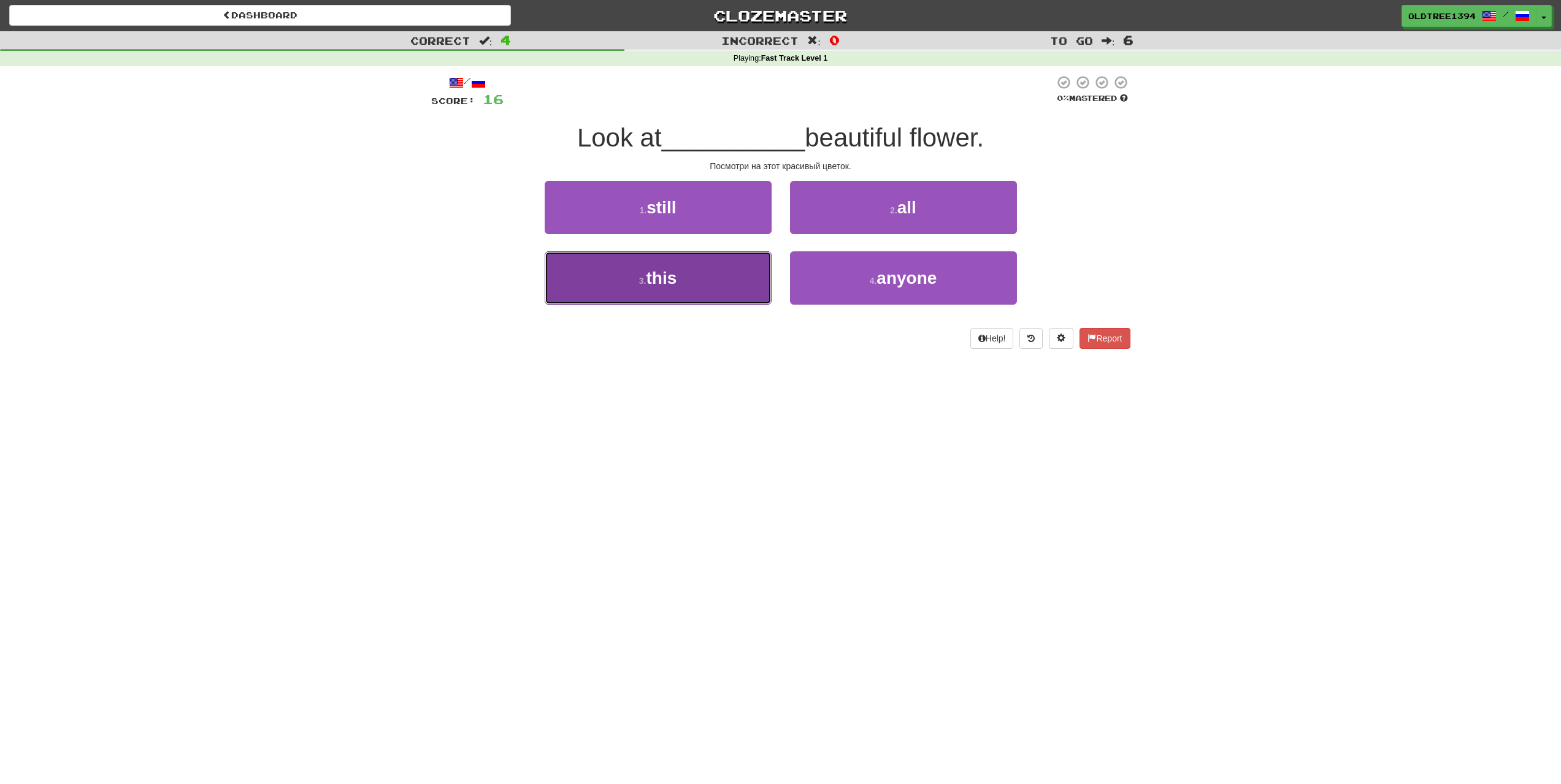
click at [688, 278] on button "3 . this" at bounding box center [658, 277] width 227 height 53
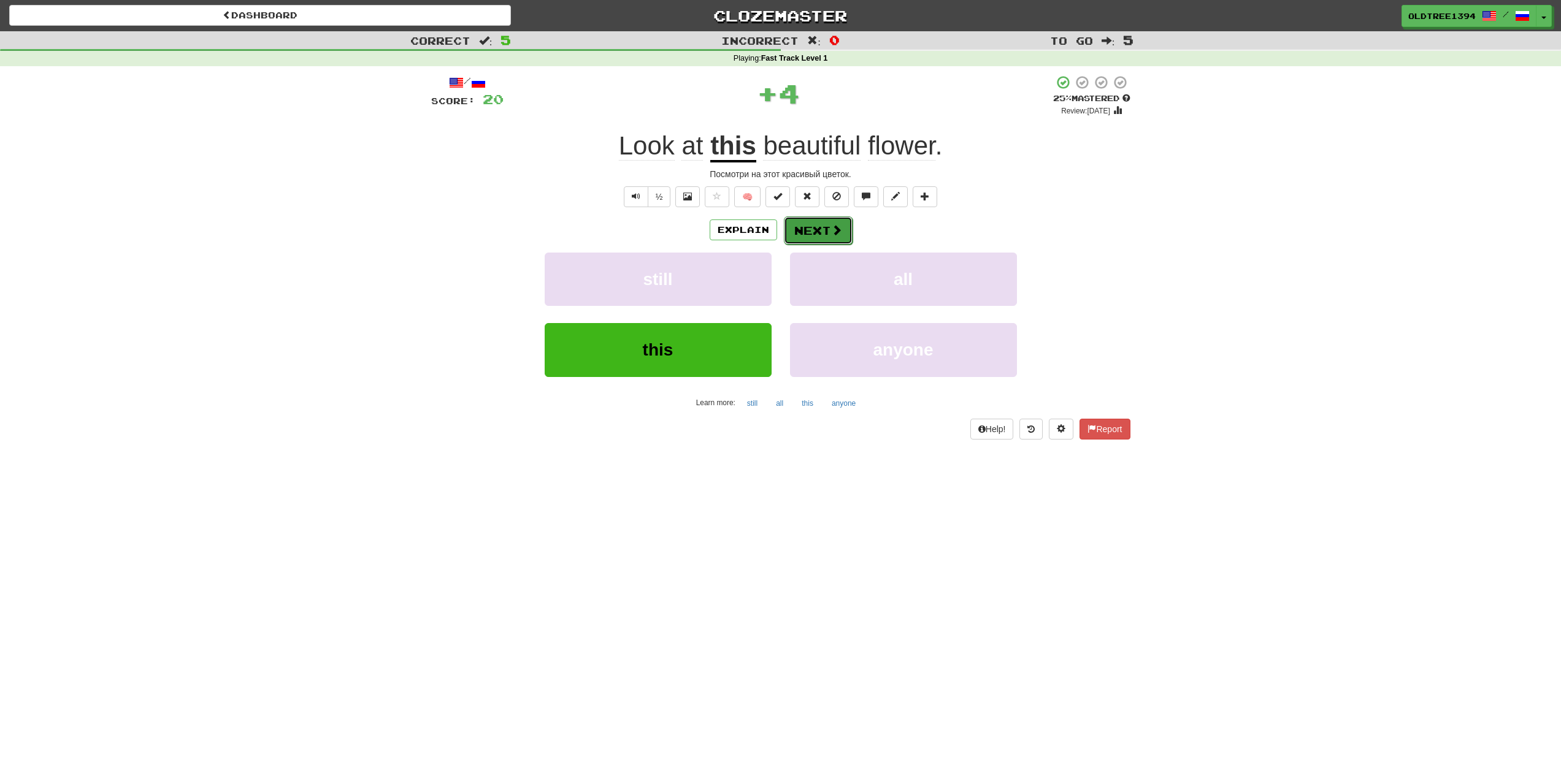
click at [827, 228] on button "Next" at bounding box center [818, 230] width 68 height 28
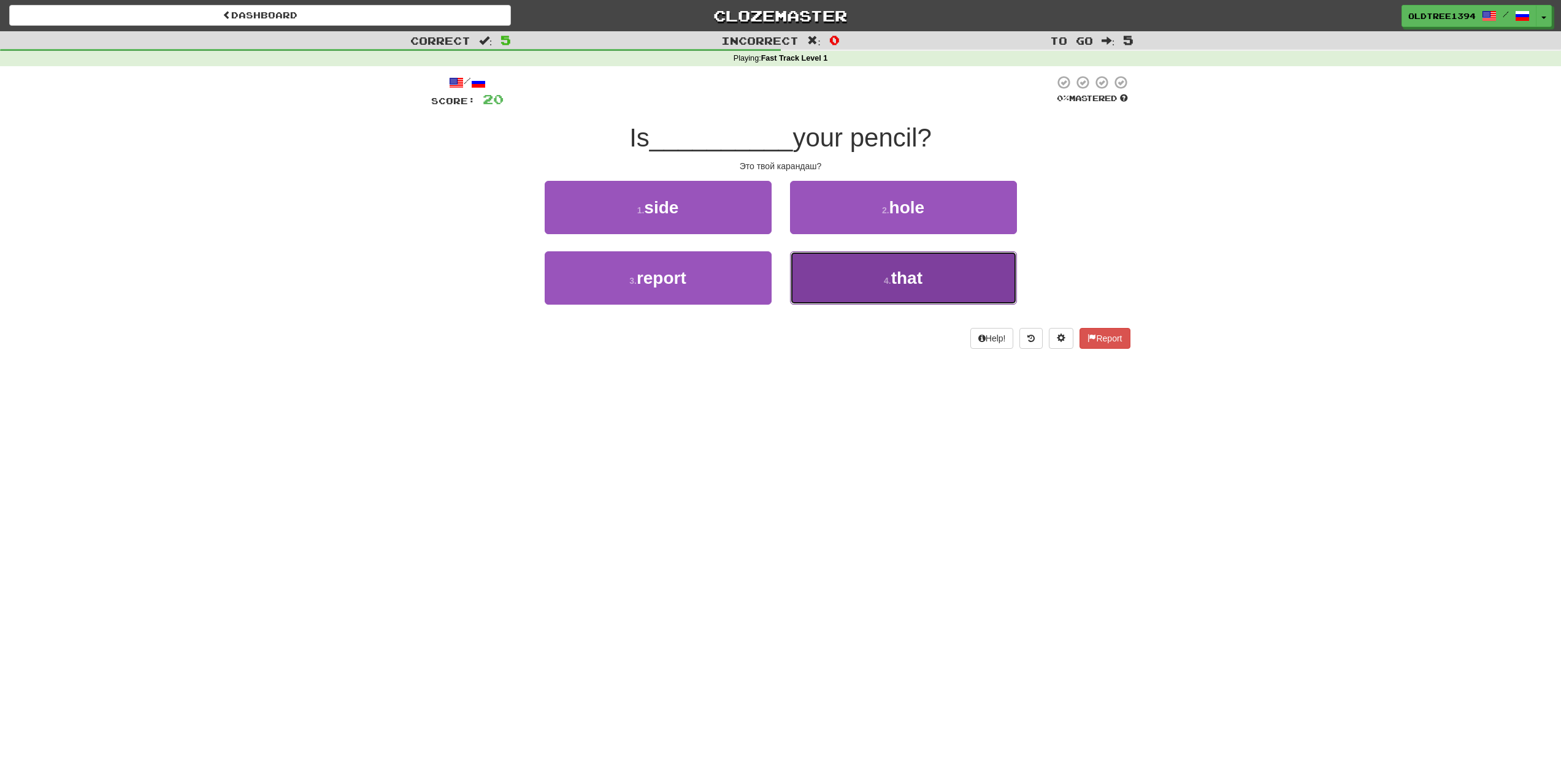
click at [947, 290] on button "4 . that" at bounding box center [903, 277] width 227 height 53
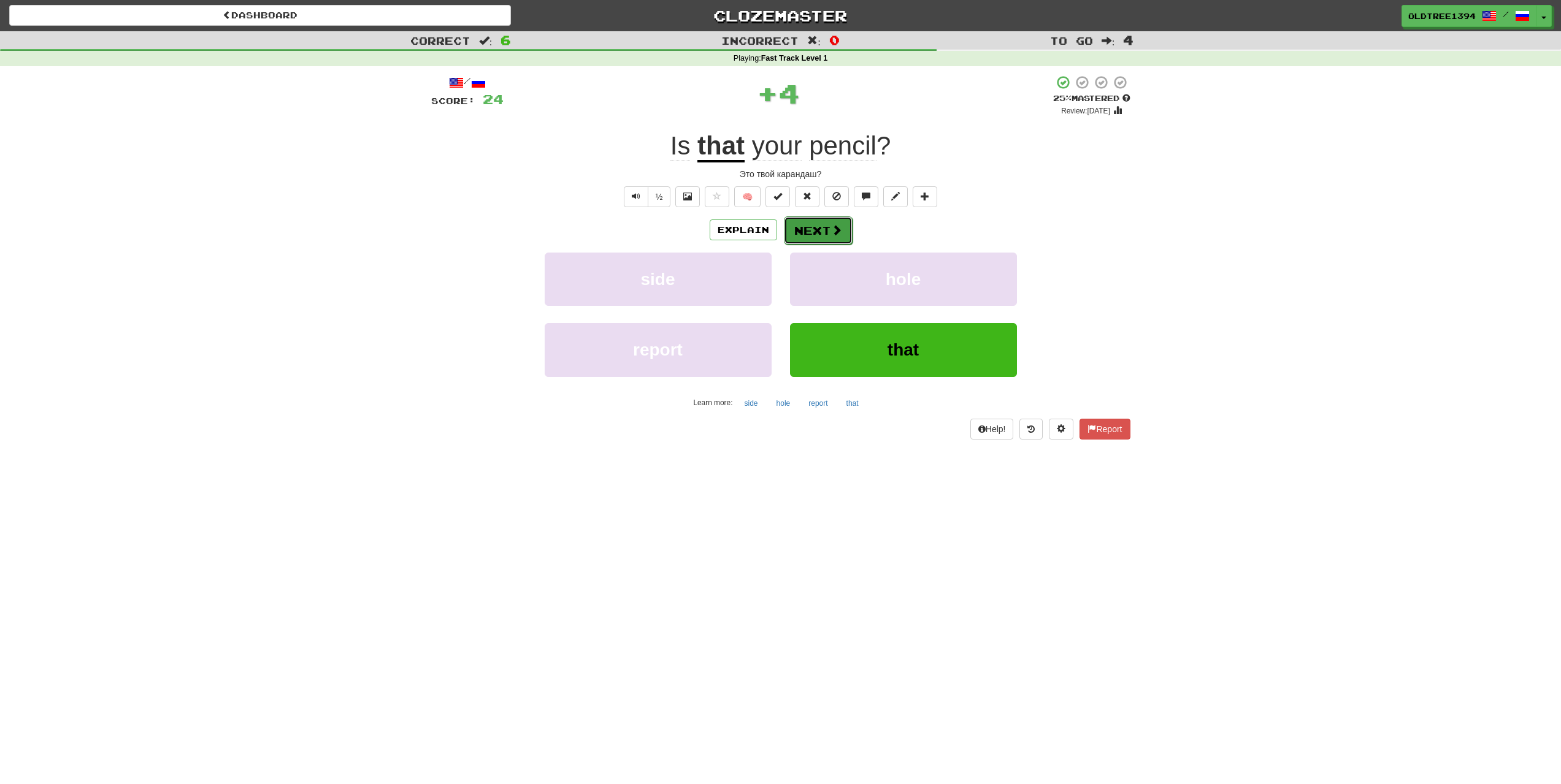
click at [809, 235] on button "Next" at bounding box center [818, 230] width 68 height 28
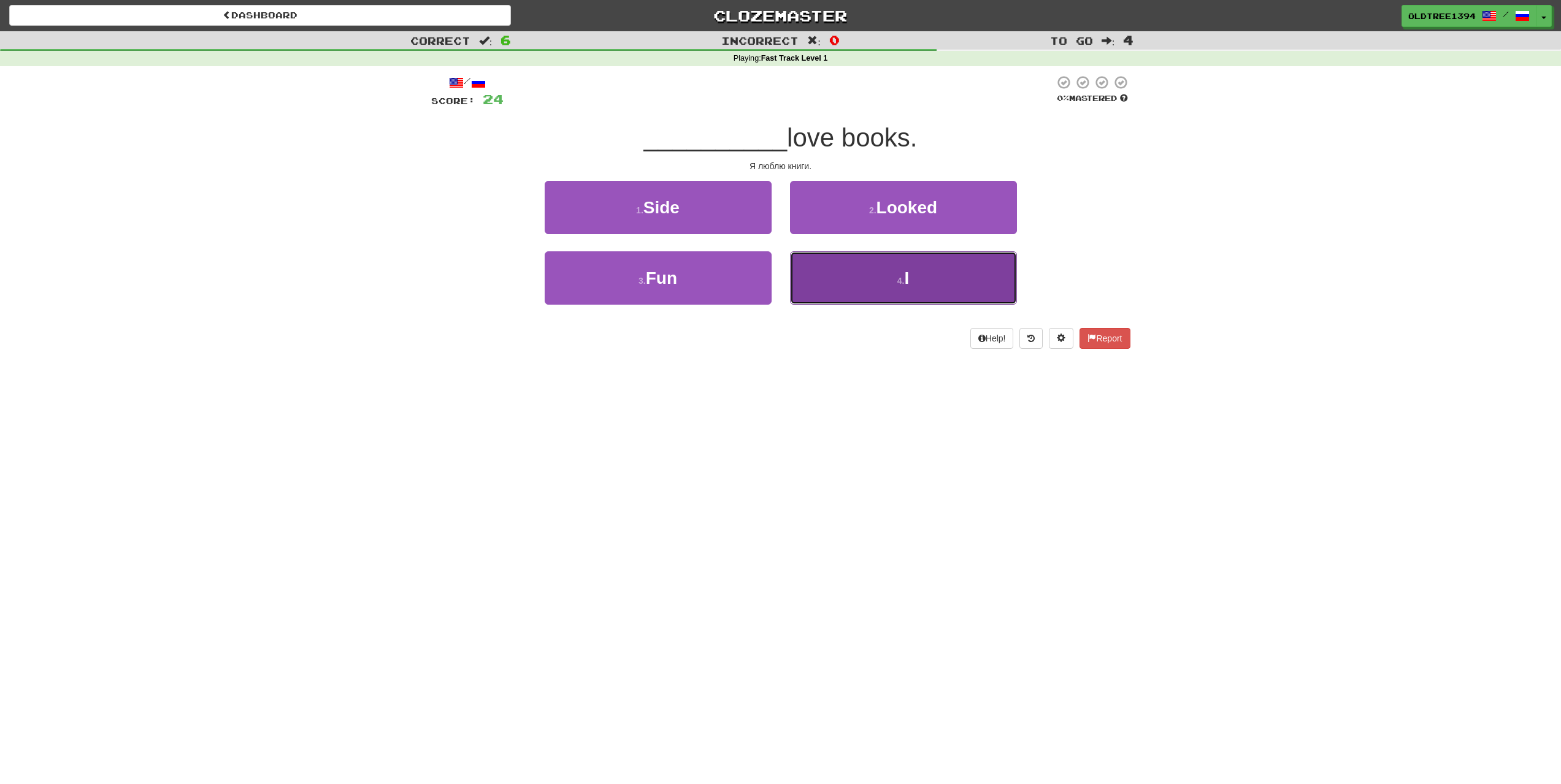
click at [873, 289] on button "4 . I" at bounding box center [903, 277] width 227 height 53
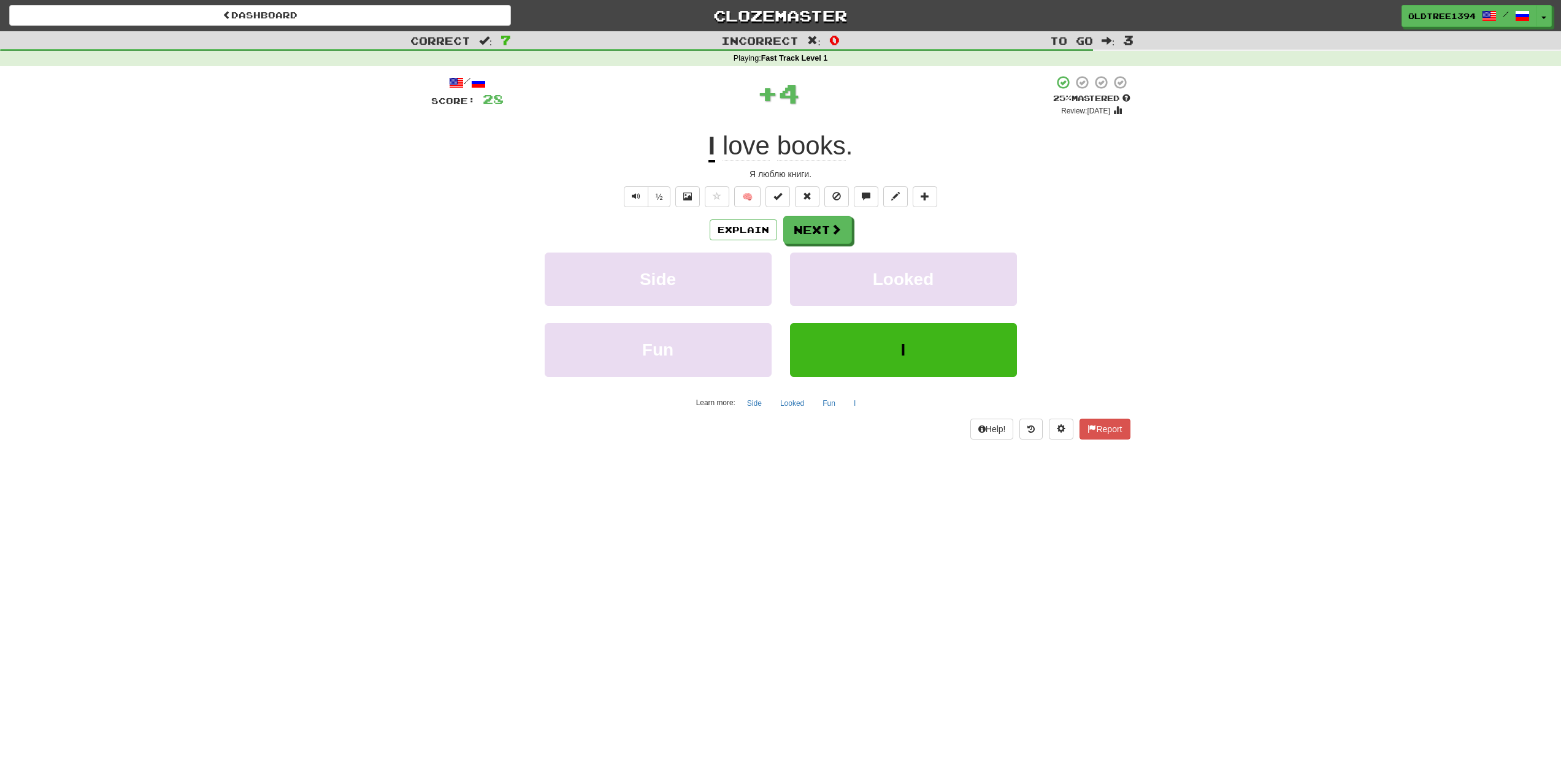
click at [834, 245] on div "Explain Next Side Looked Fun I Learn more: Side Looked Fun I" at bounding box center [780, 314] width 699 height 197
click at [833, 231] on span at bounding box center [837, 230] width 11 height 11
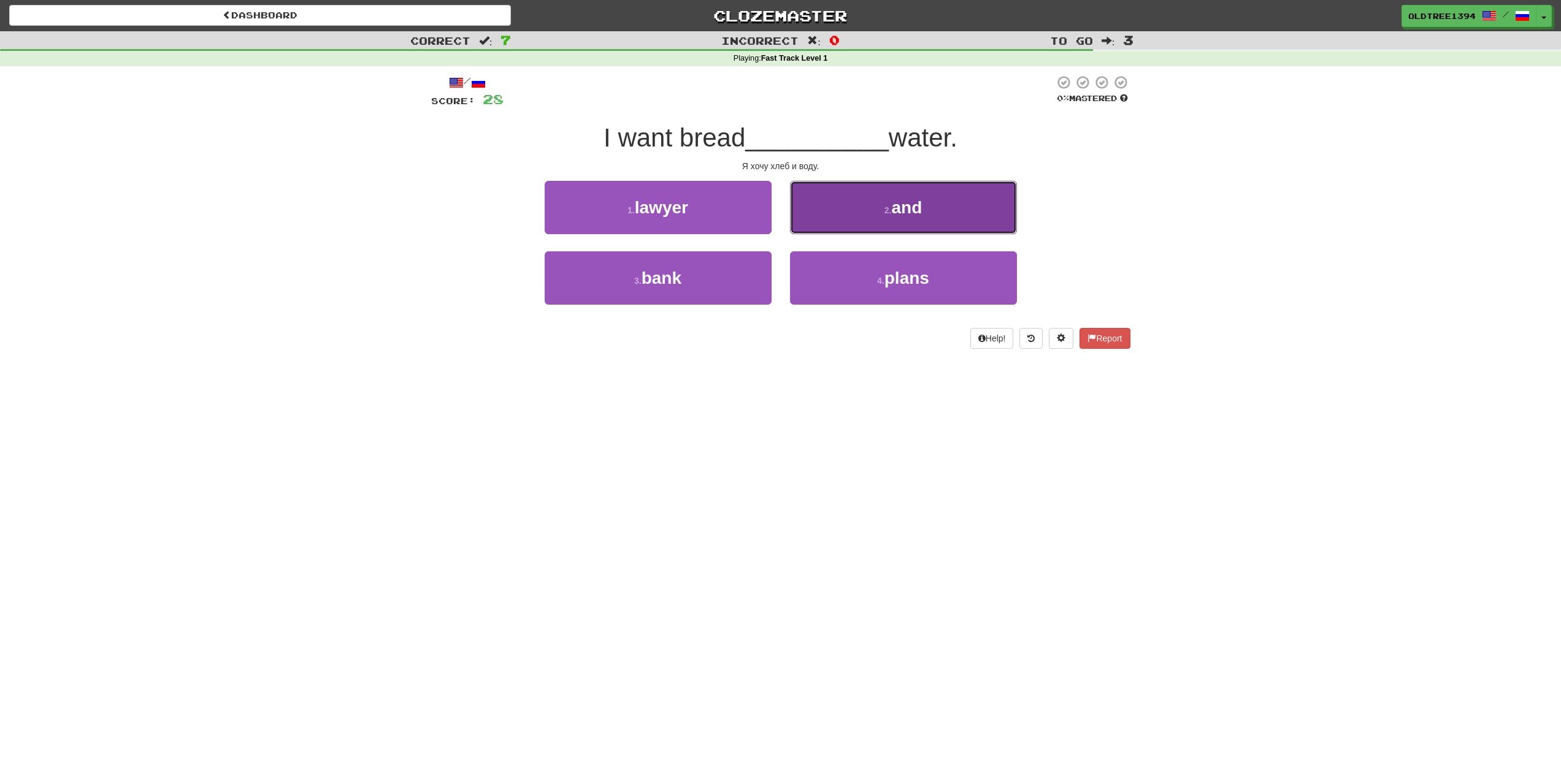
click at [899, 221] on button "2 . and" at bounding box center [903, 207] width 227 height 53
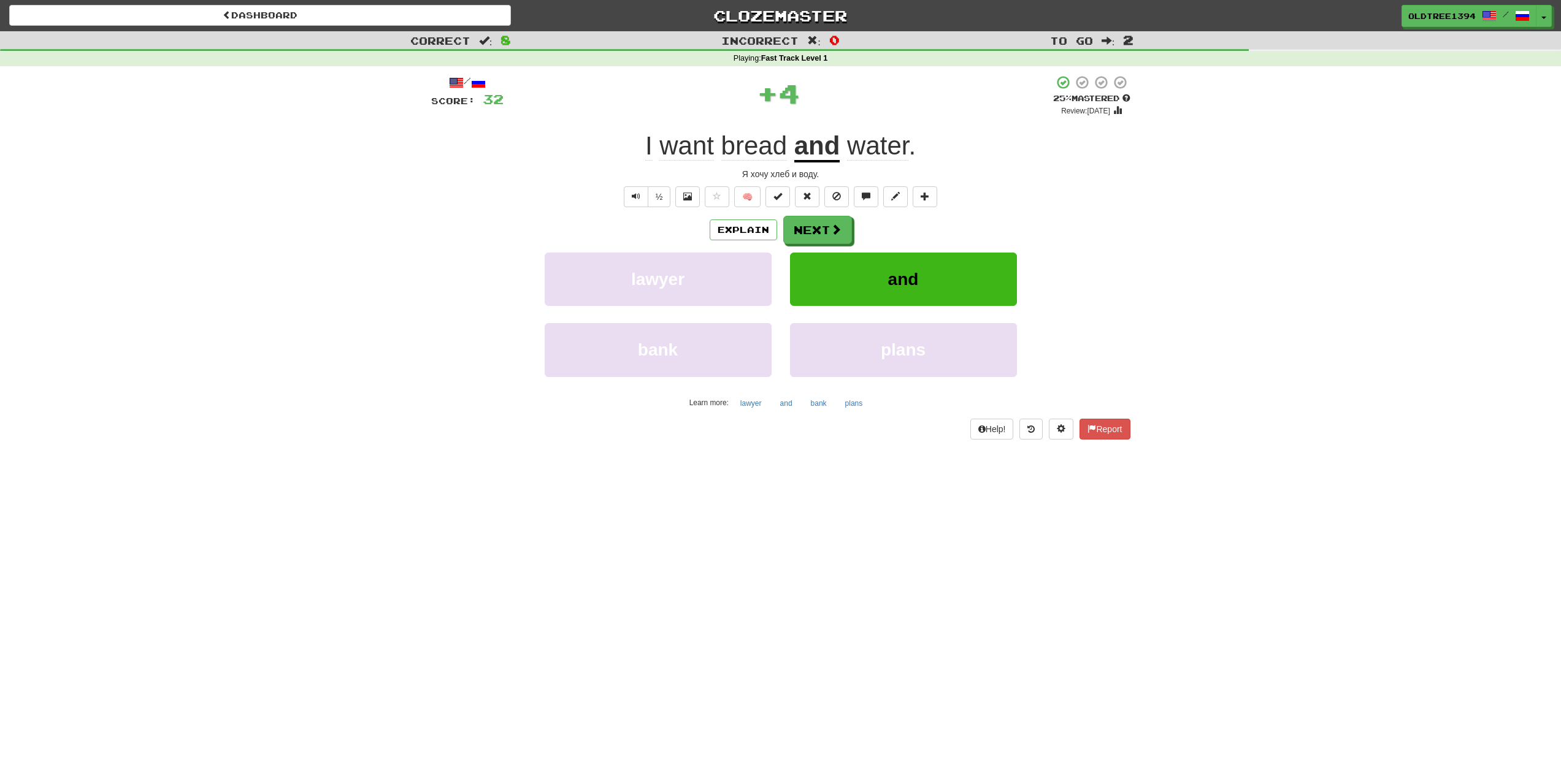
click at [832, 245] on div "Explain Next lawyer and bank plans Learn more: lawyer and bank plans" at bounding box center [780, 314] width 699 height 197
click at [832, 244] on div "Explain Next lawyer and bank plans Learn more: lawyer and bank plans" at bounding box center [780, 314] width 699 height 197
click at [825, 225] on button "Next" at bounding box center [818, 230] width 68 height 28
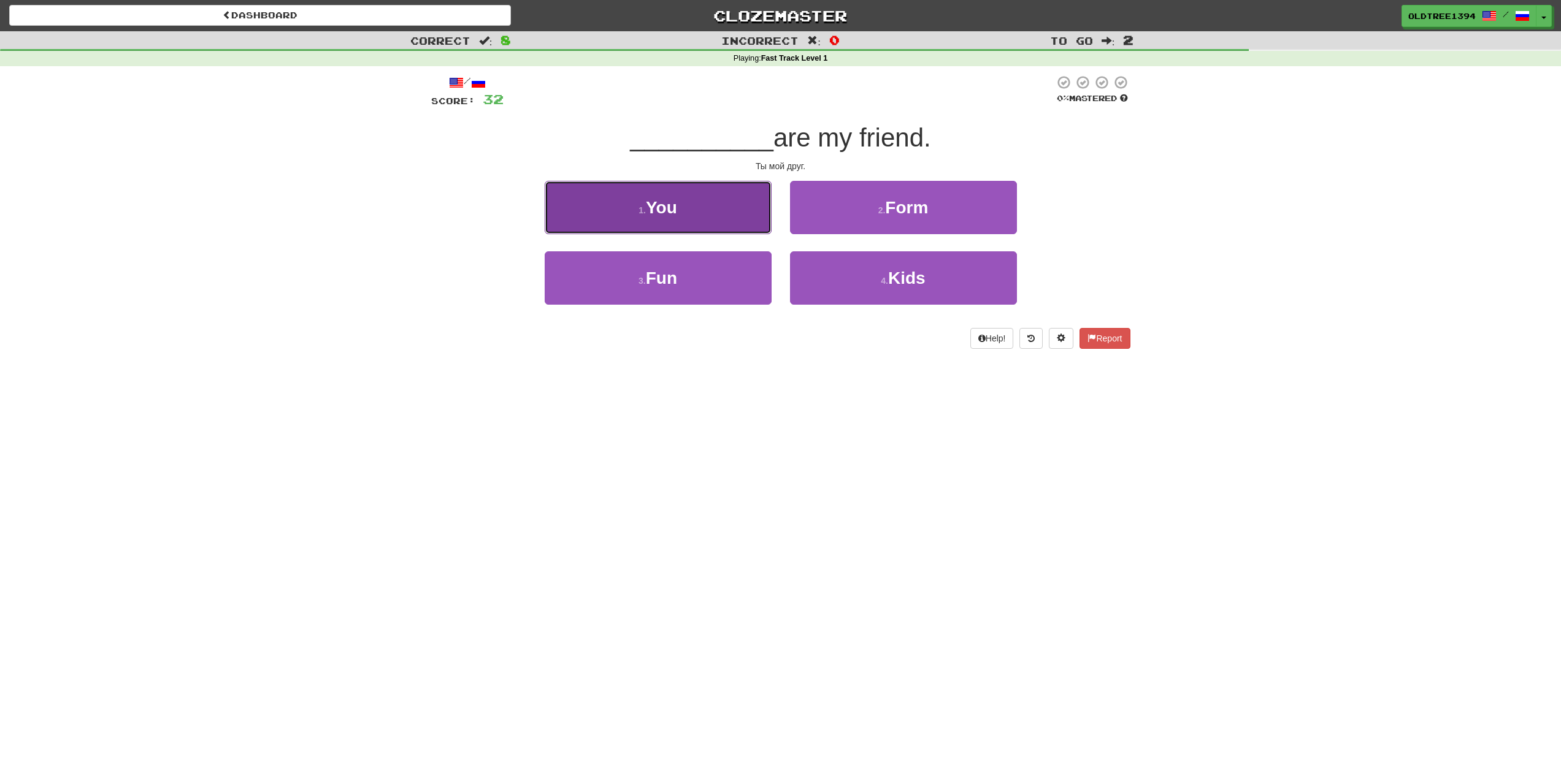
click at [740, 230] on button "1 . You" at bounding box center [658, 207] width 227 height 53
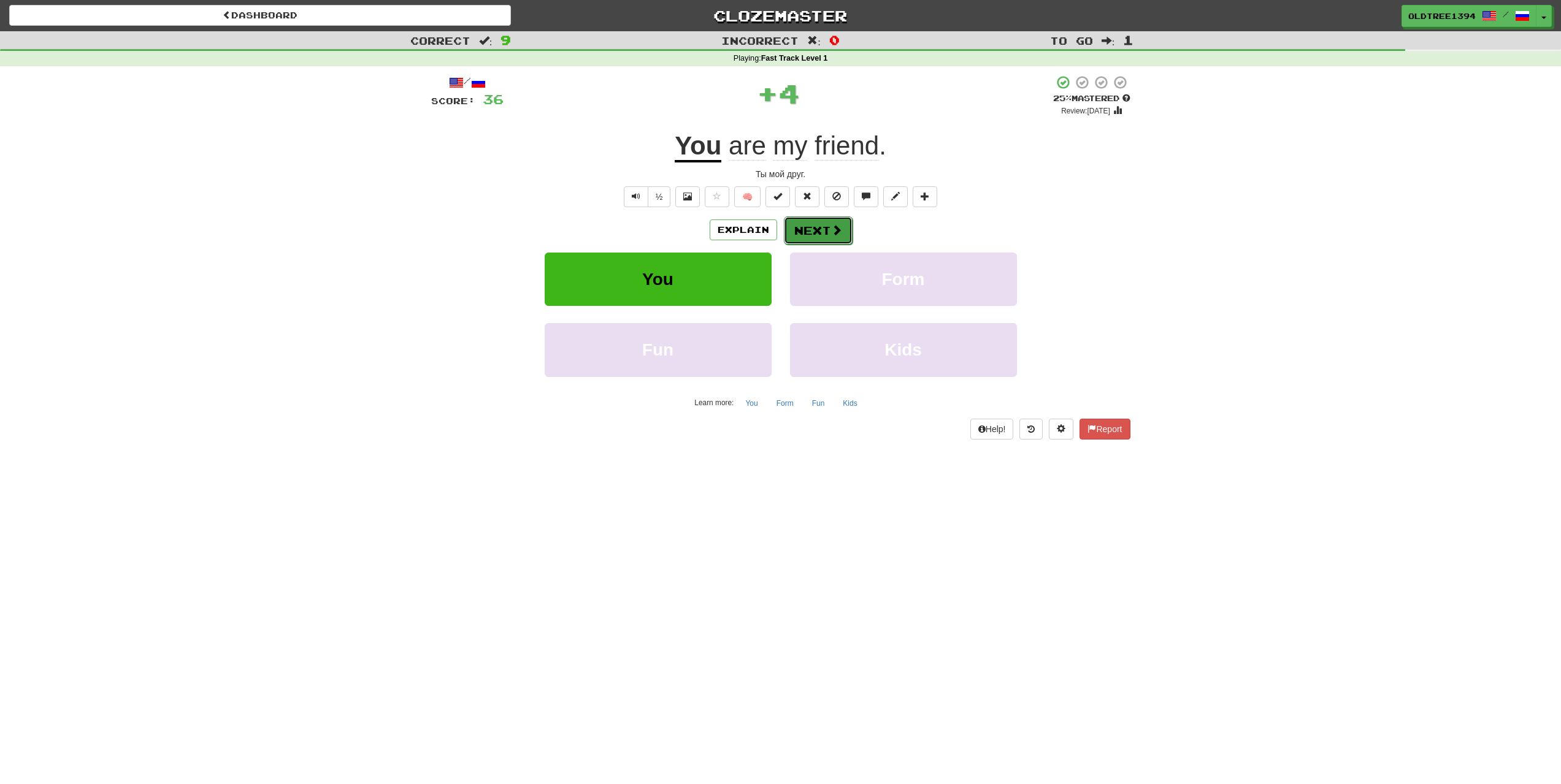
click at [801, 229] on button "Next" at bounding box center [818, 230] width 68 height 28
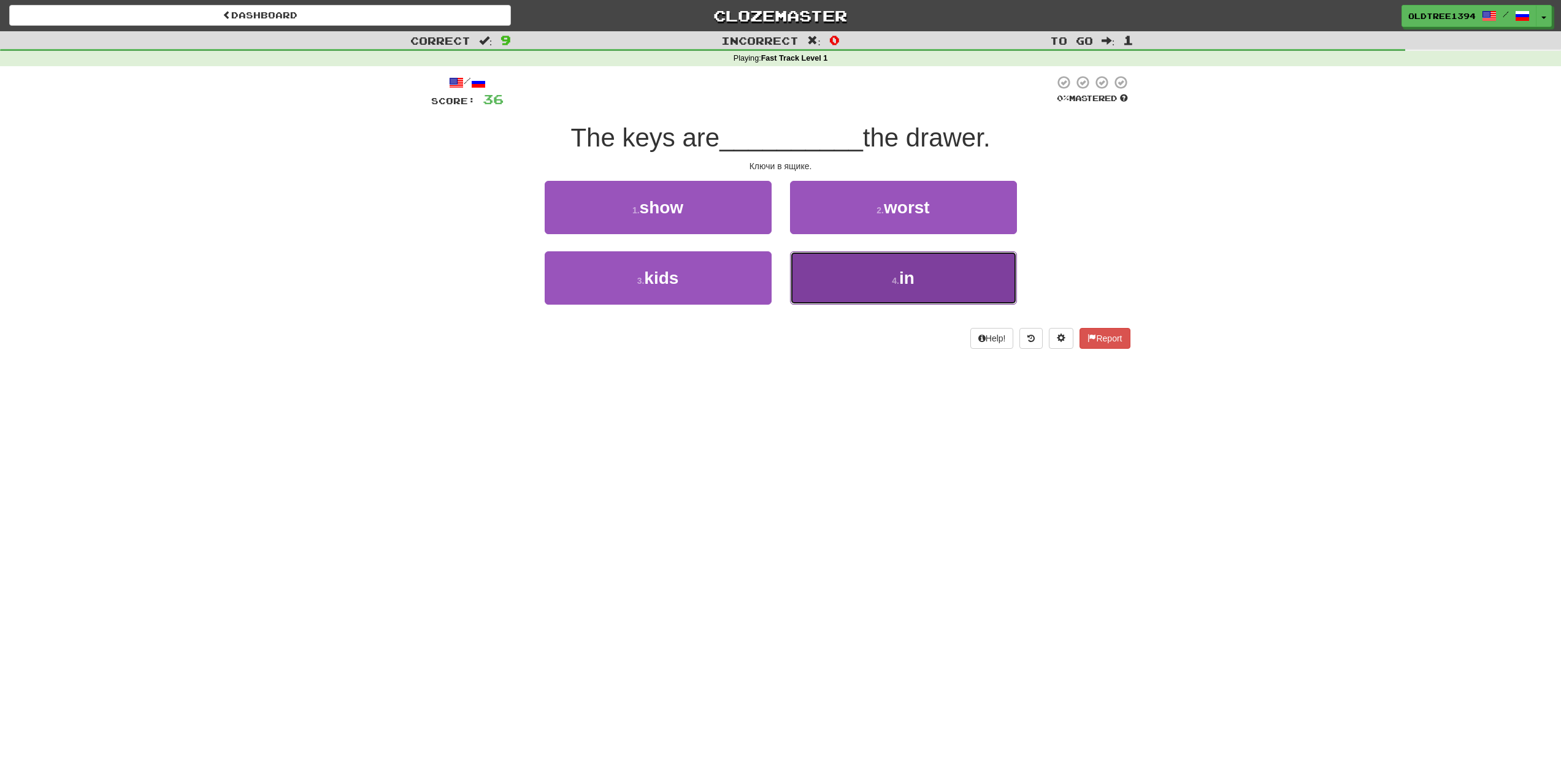
click at [899, 283] on span "in" at bounding box center [907, 278] width 15 height 19
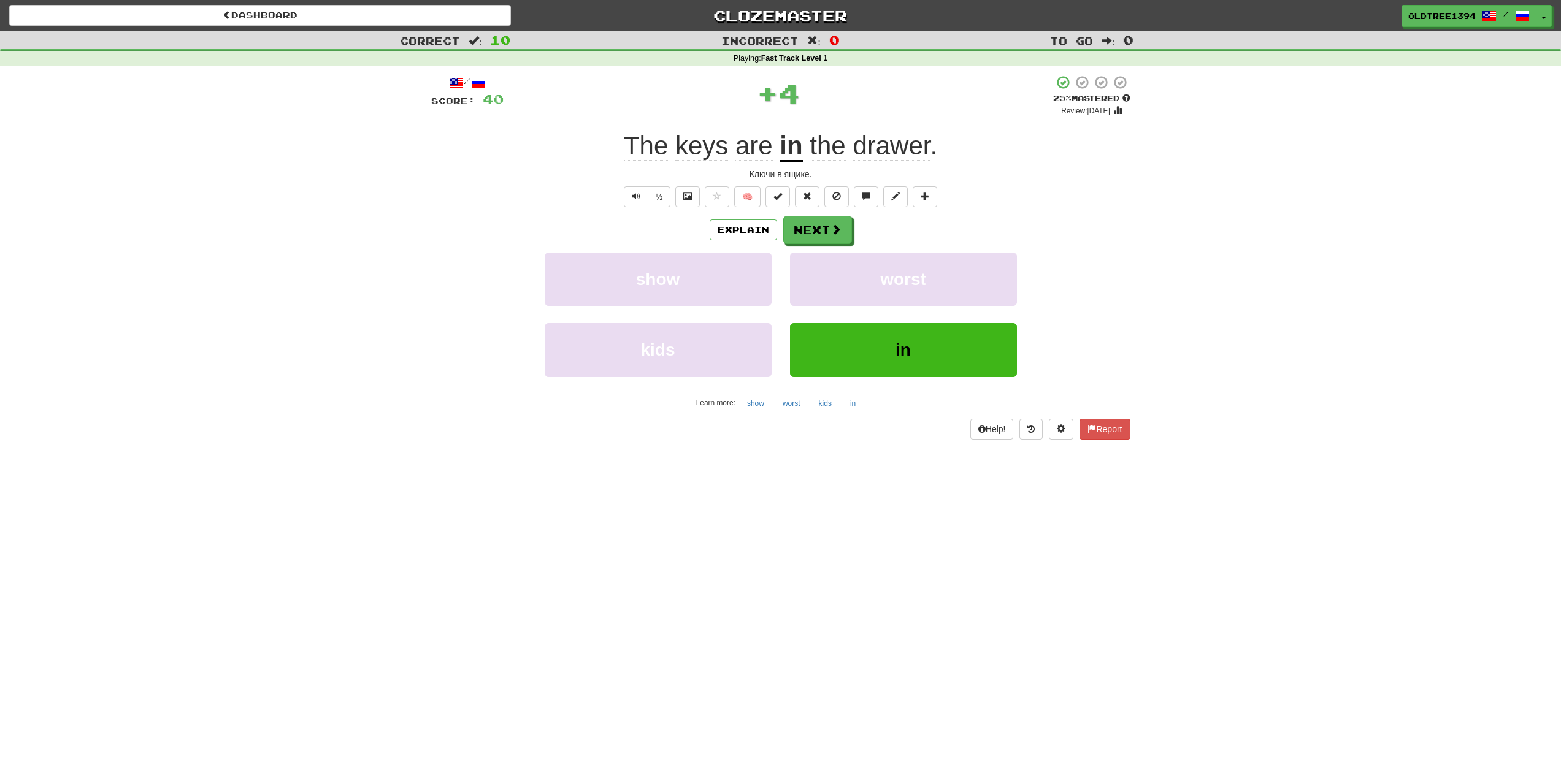
click at [882, 157] on span "drawer" at bounding box center [891, 145] width 77 height 29
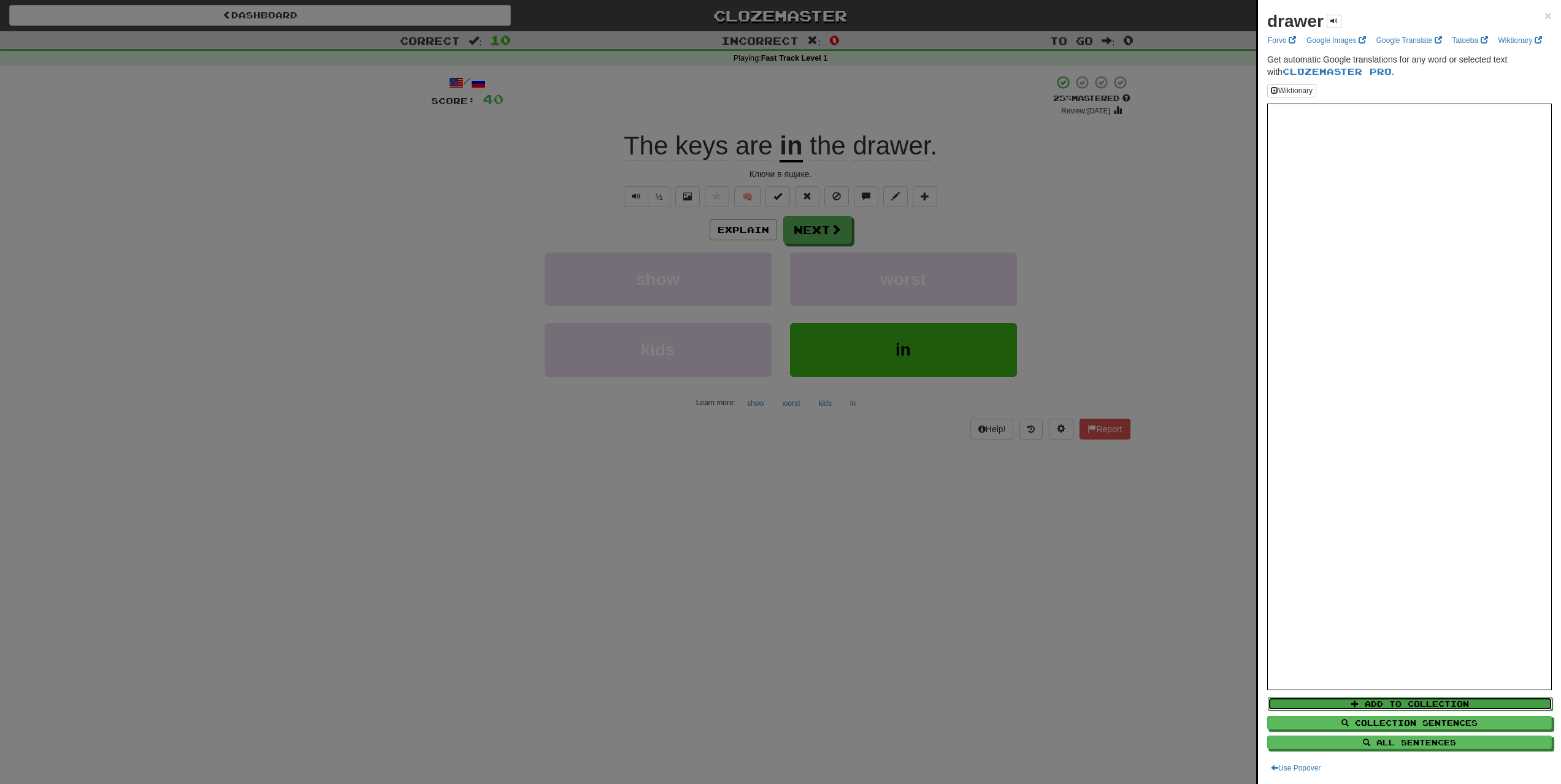
click at [1343, 702] on button "Add to Collection" at bounding box center [1410, 703] width 285 height 13
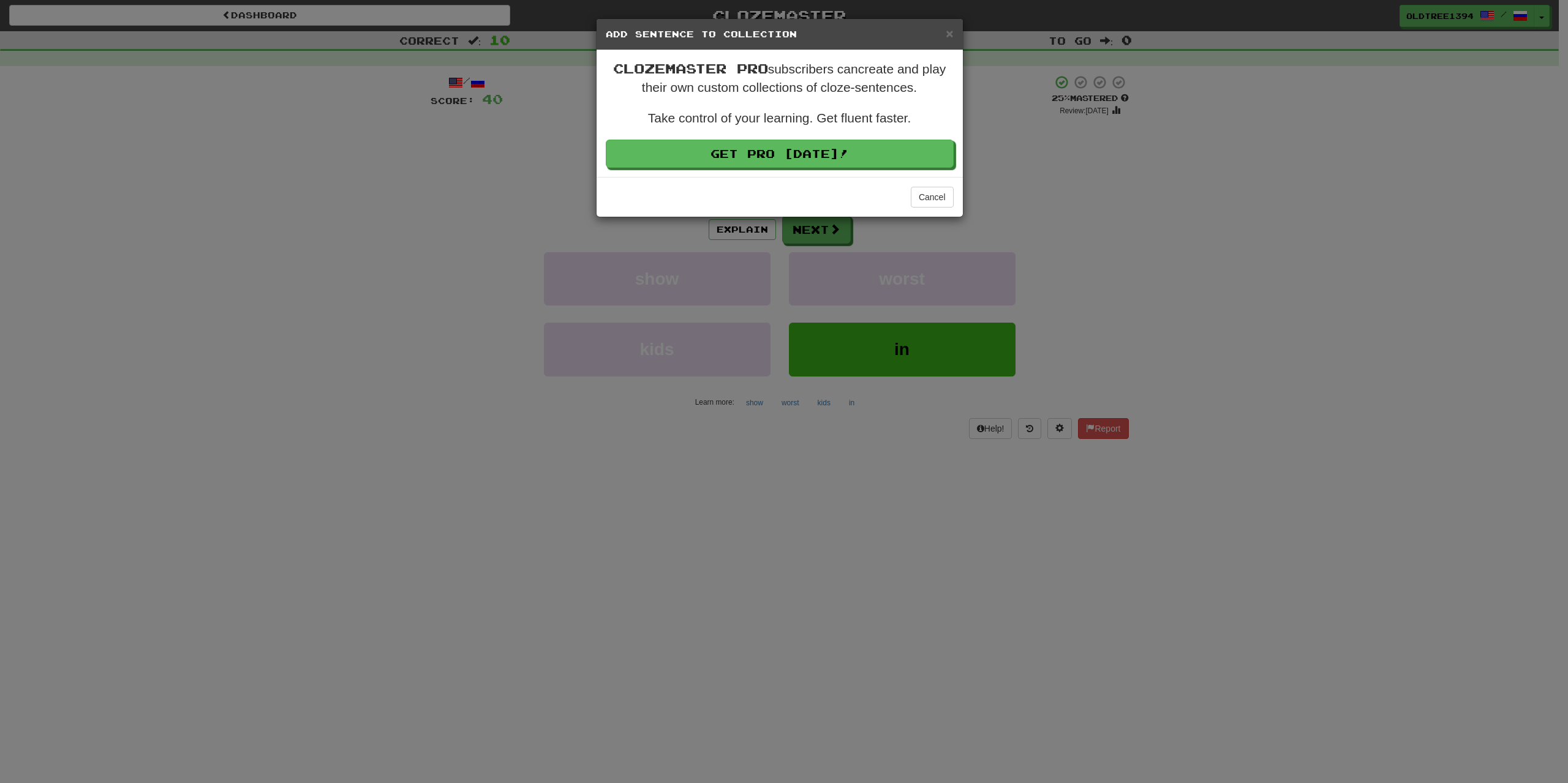
click at [919, 210] on div "Cancel" at bounding box center [779, 196] width 366 height 40
click at [916, 201] on button "Cancel" at bounding box center [932, 197] width 43 height 21
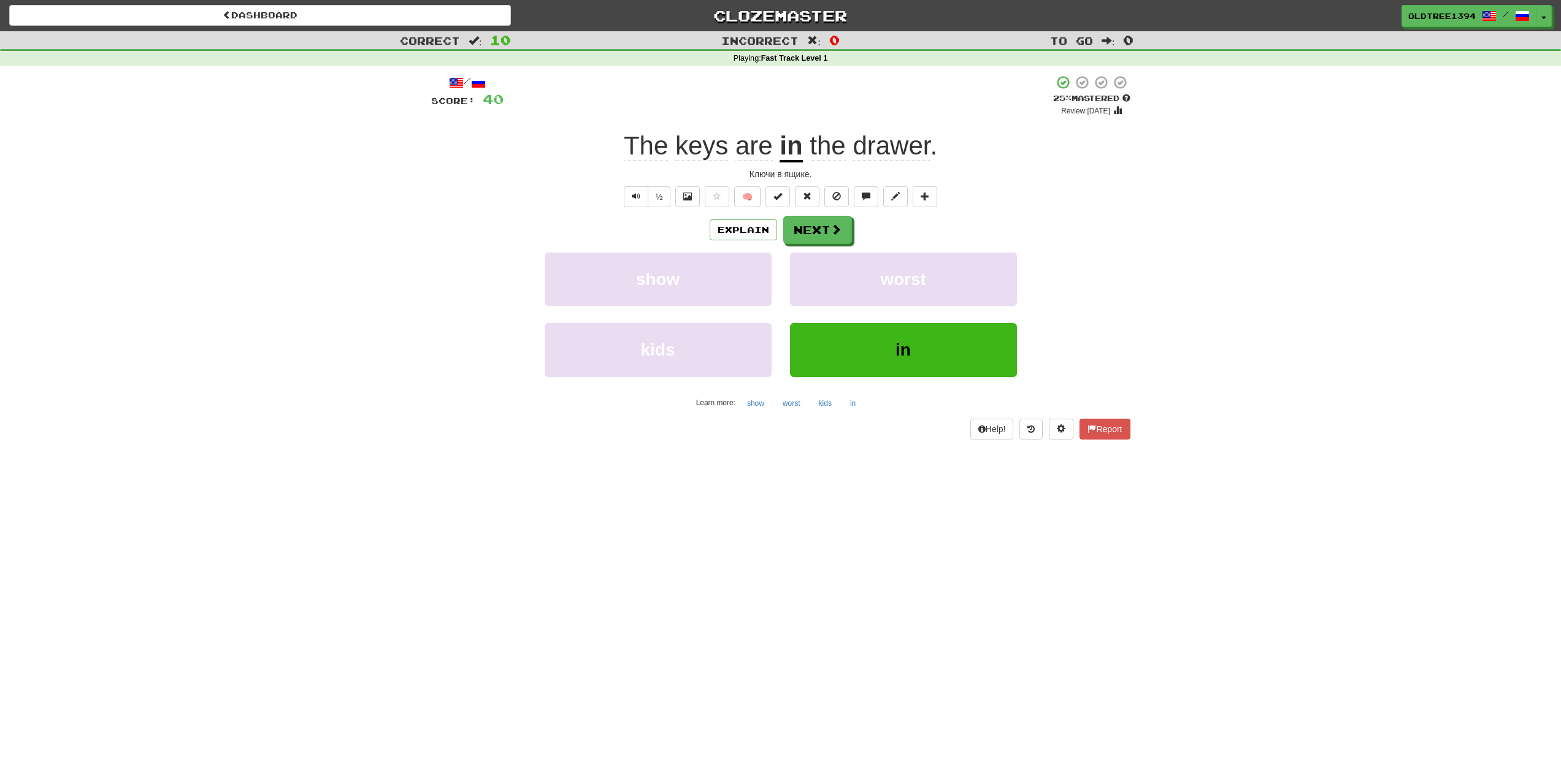
click at [887, 148] on span "drawer" at bounding box center [891, 145] width 77 height 29
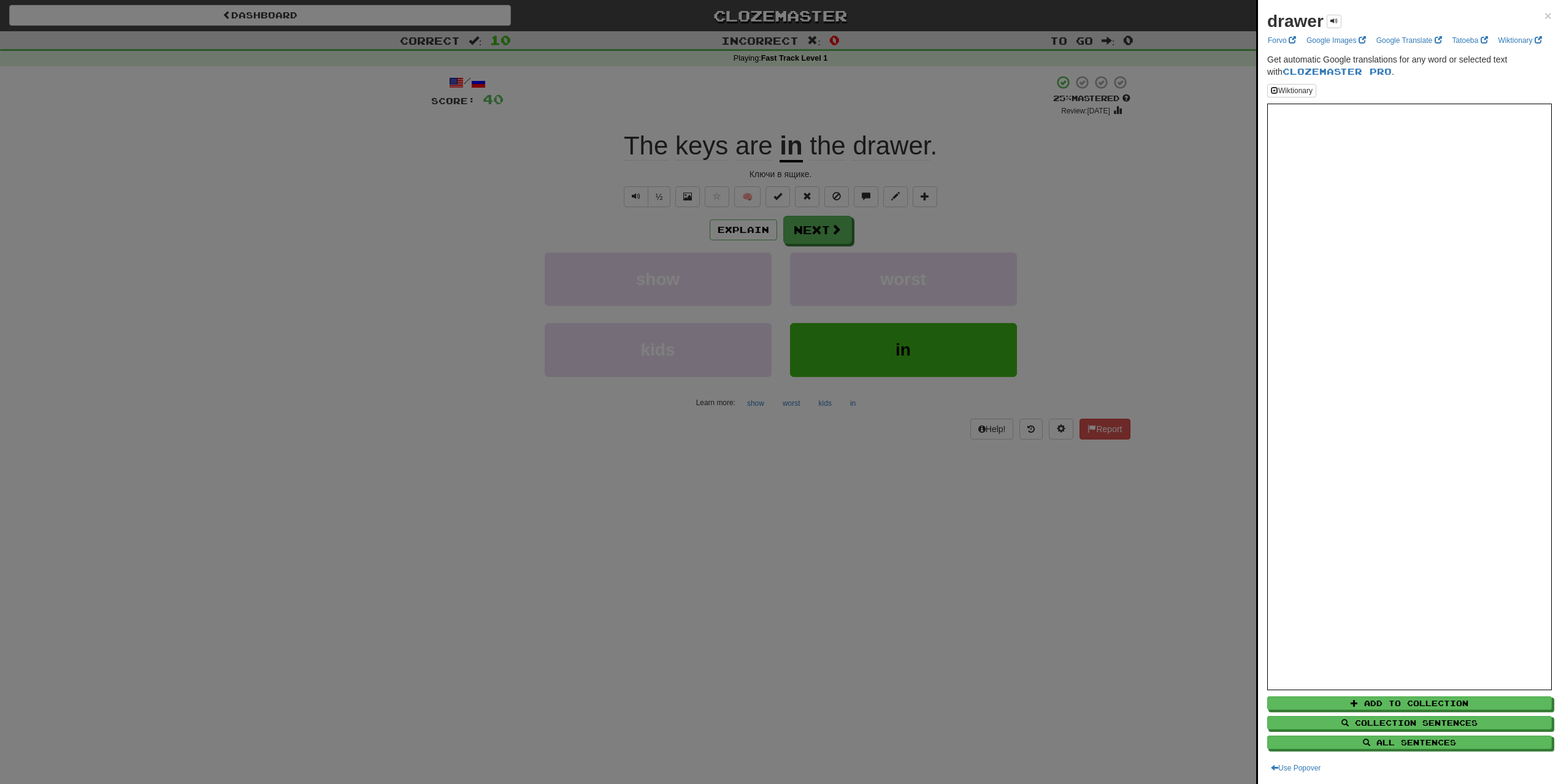
click at [737, 506] on div at bounding box center [780, 392] width 1561 height 784
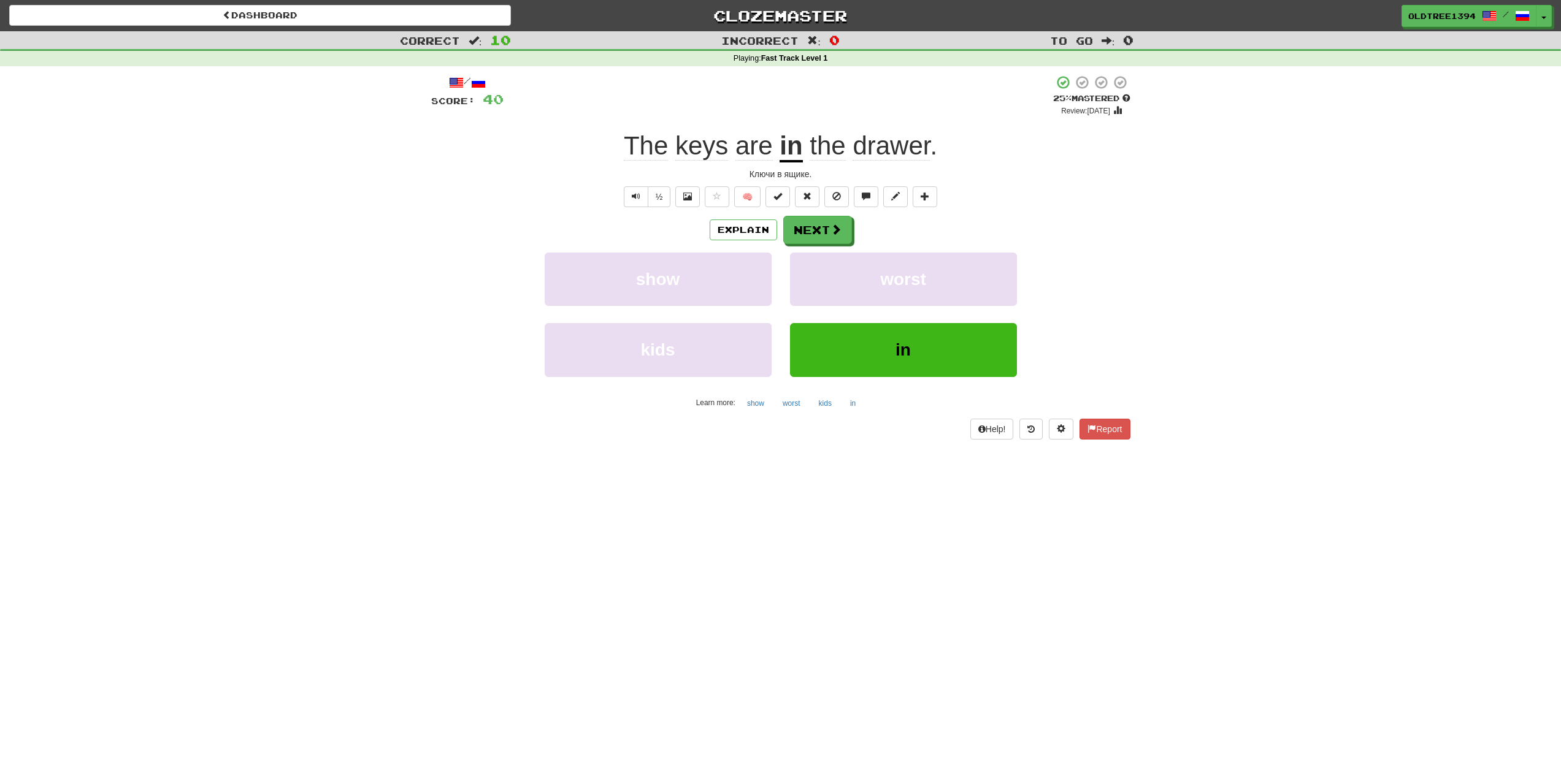
click at [901, 151] on span "drawer" at bounding box center [891, 145] width 77 height 29
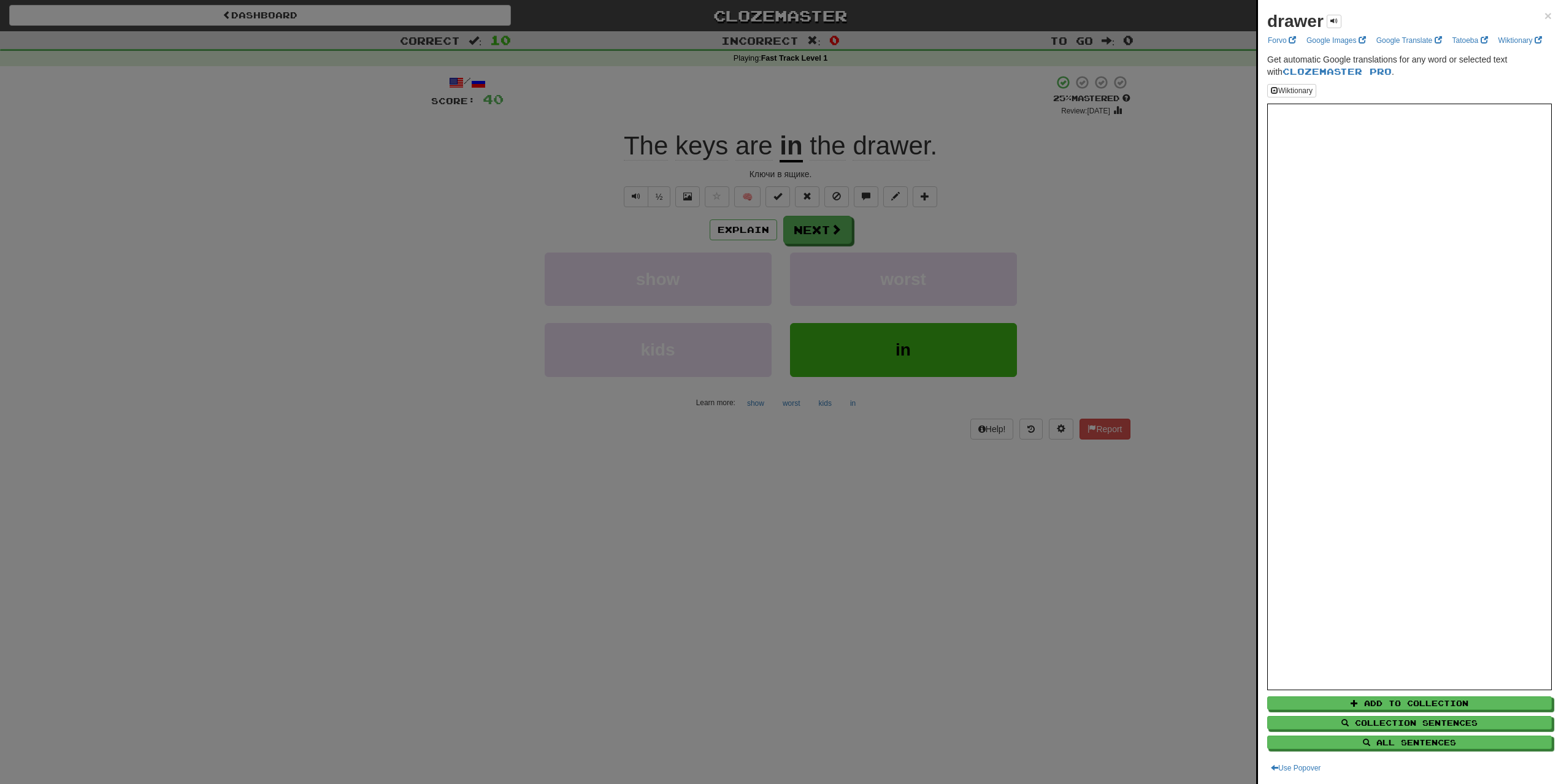
click at [901, 151] on div at bounding box center [780, 392] width 1561 height 784
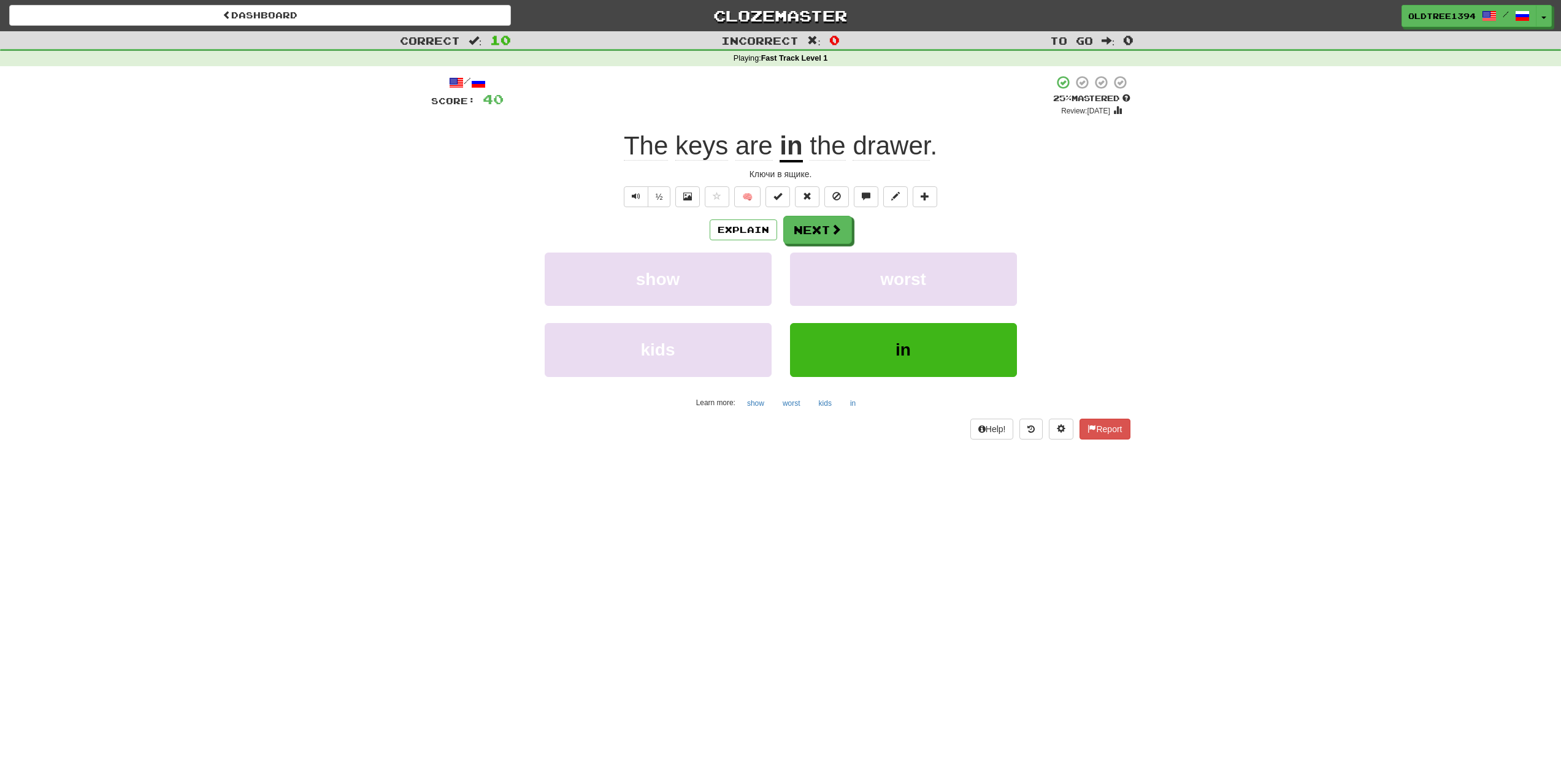
click at [850, 146] on span "the drawer ." at bounding box center [870, 145] width 134 height 29
click at [855, 146] on span "the drawer ." at bounding box center [870, 145] width 134 height 29
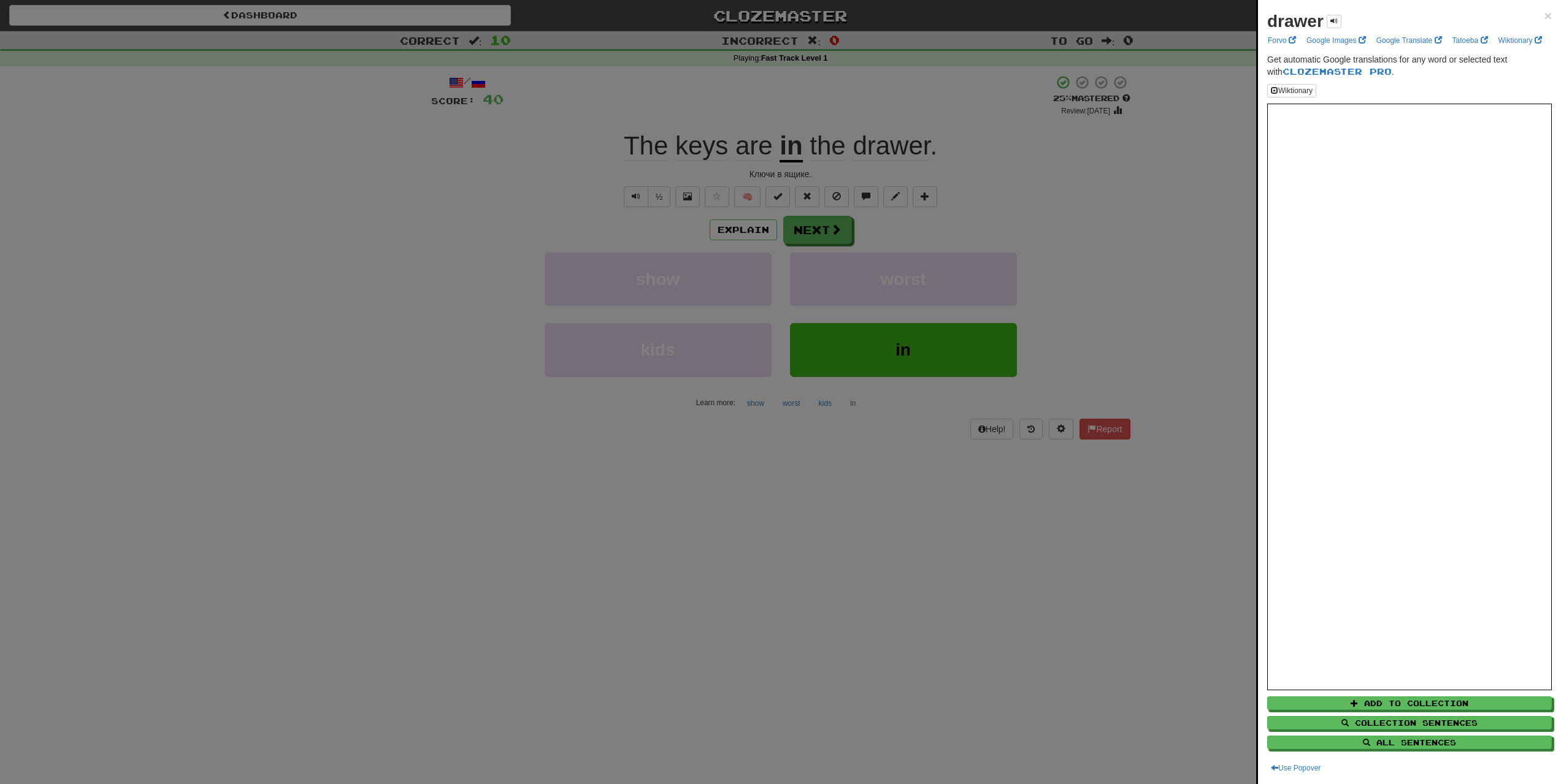
click at [862, 146] on div at bounding box center [780, 392] width 1561 height 784
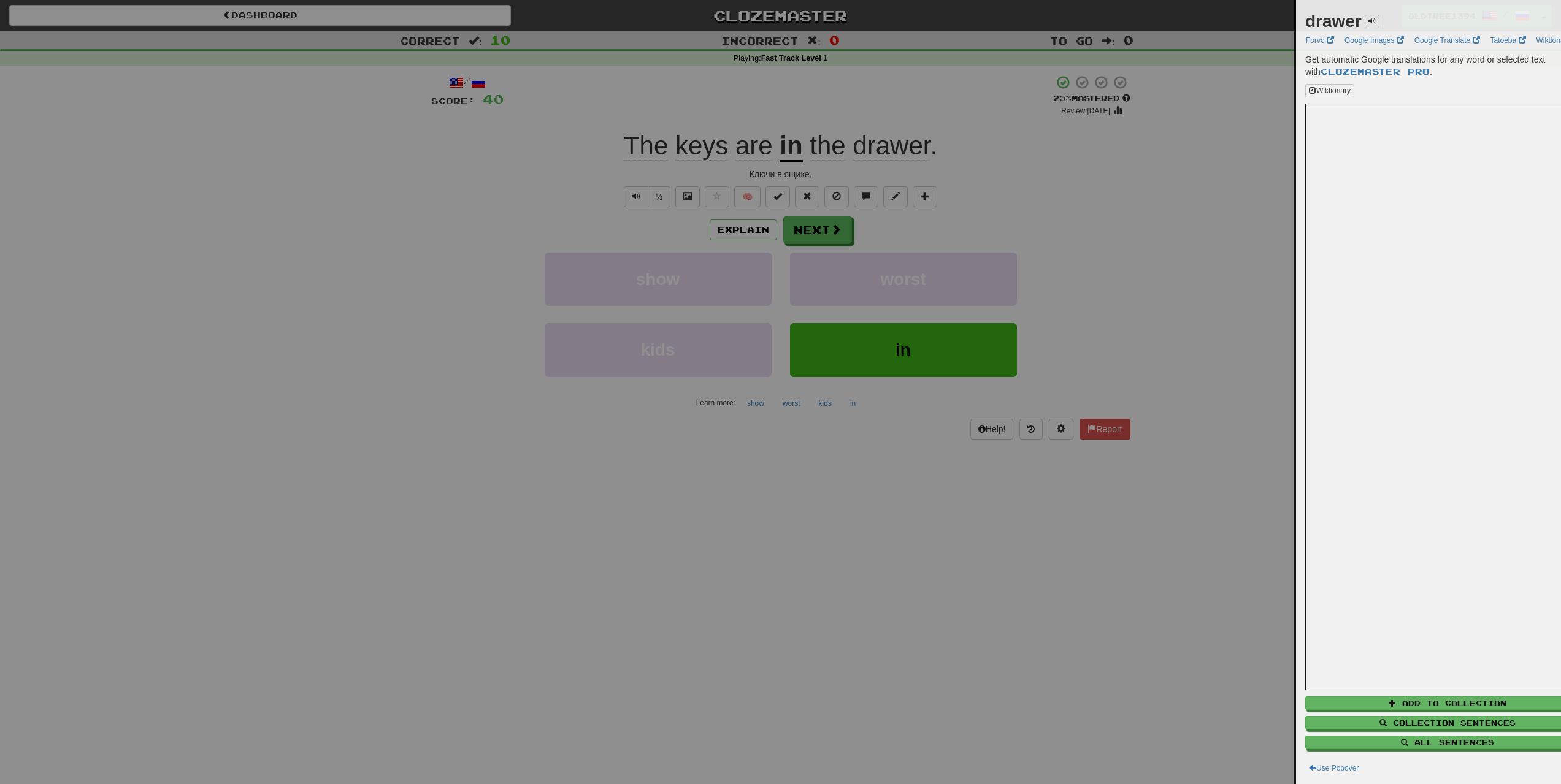
click at [862, 146] on div at bounding box center [780, 392] width 1561 height 784
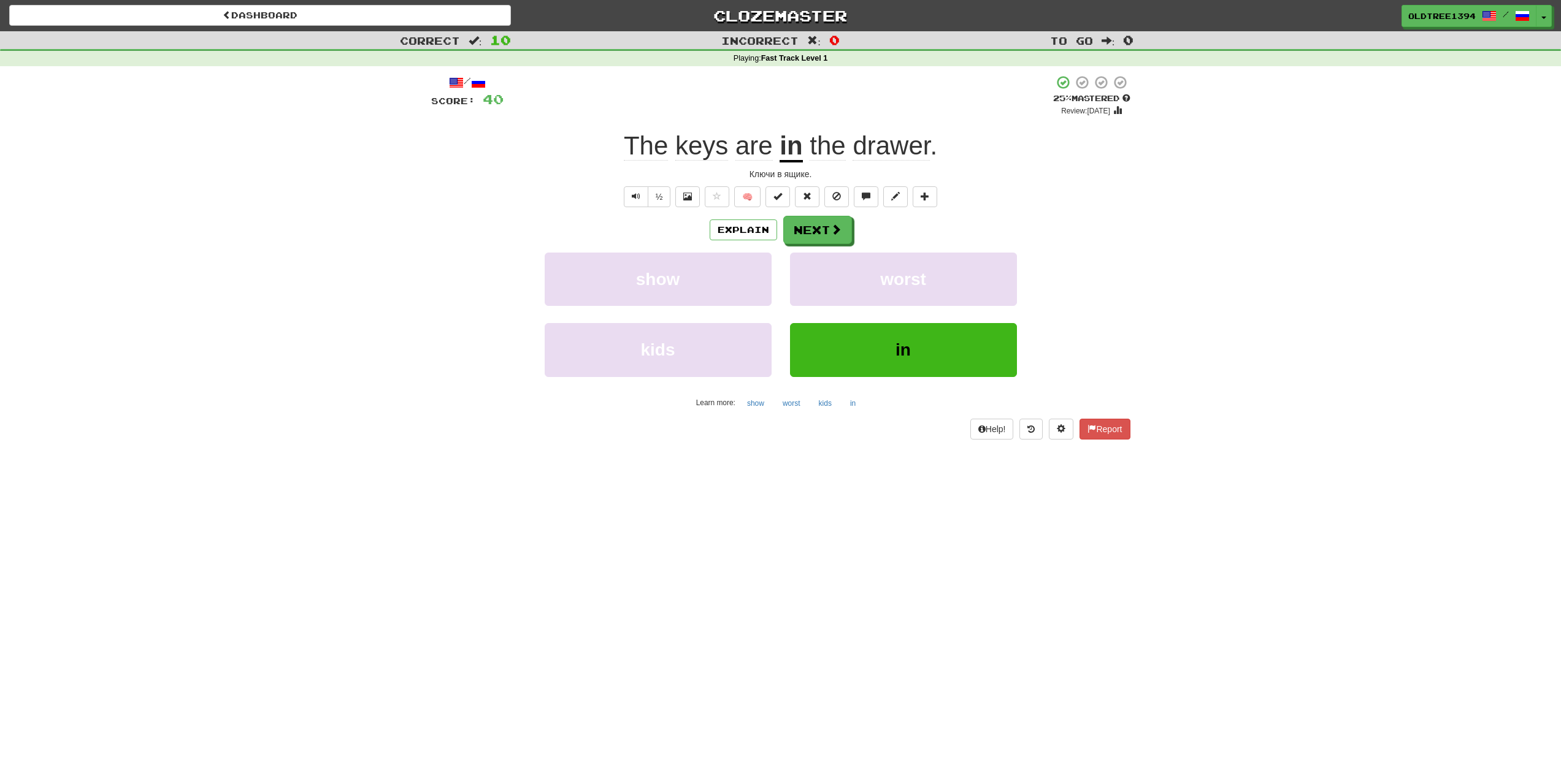
click at [873, 146] on span "drawer" at bounding box center [891, 145] width 77 height 29
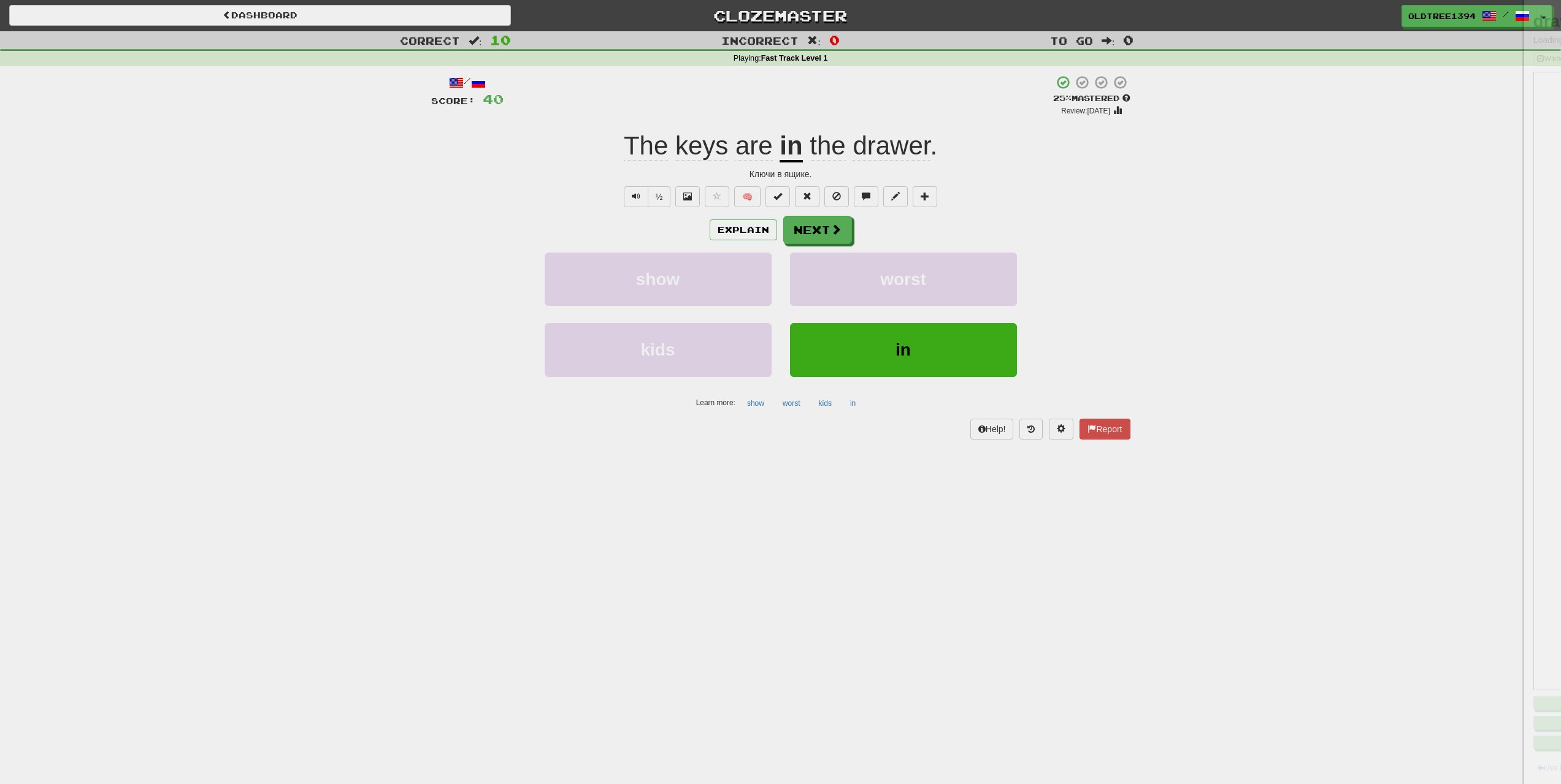
click at [873, 146] on div at bounding box center [780, 392] width 1561 height 784
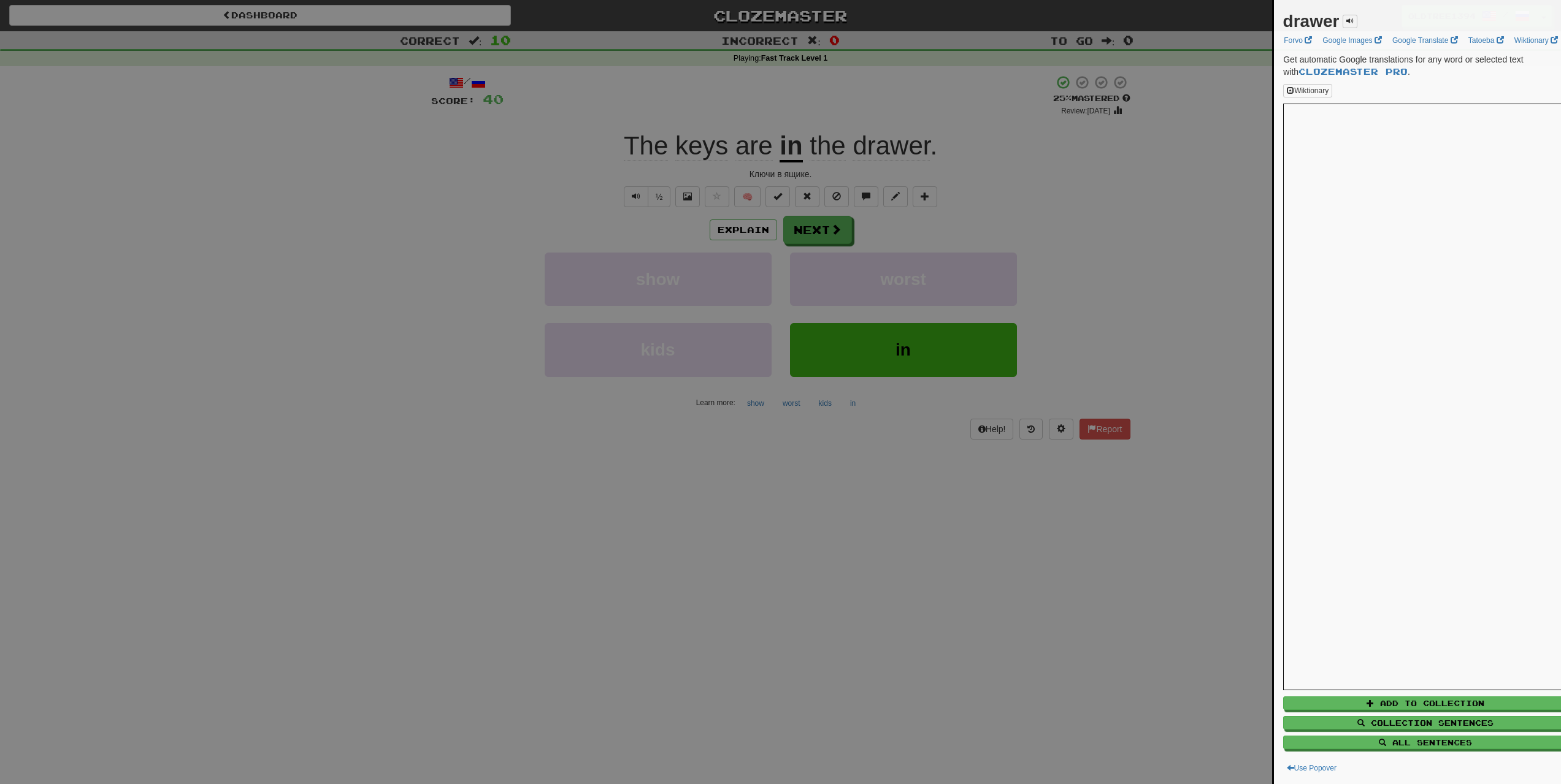
click at [867, 148] on div at bounding box center [780, 392] width 1561 height 784
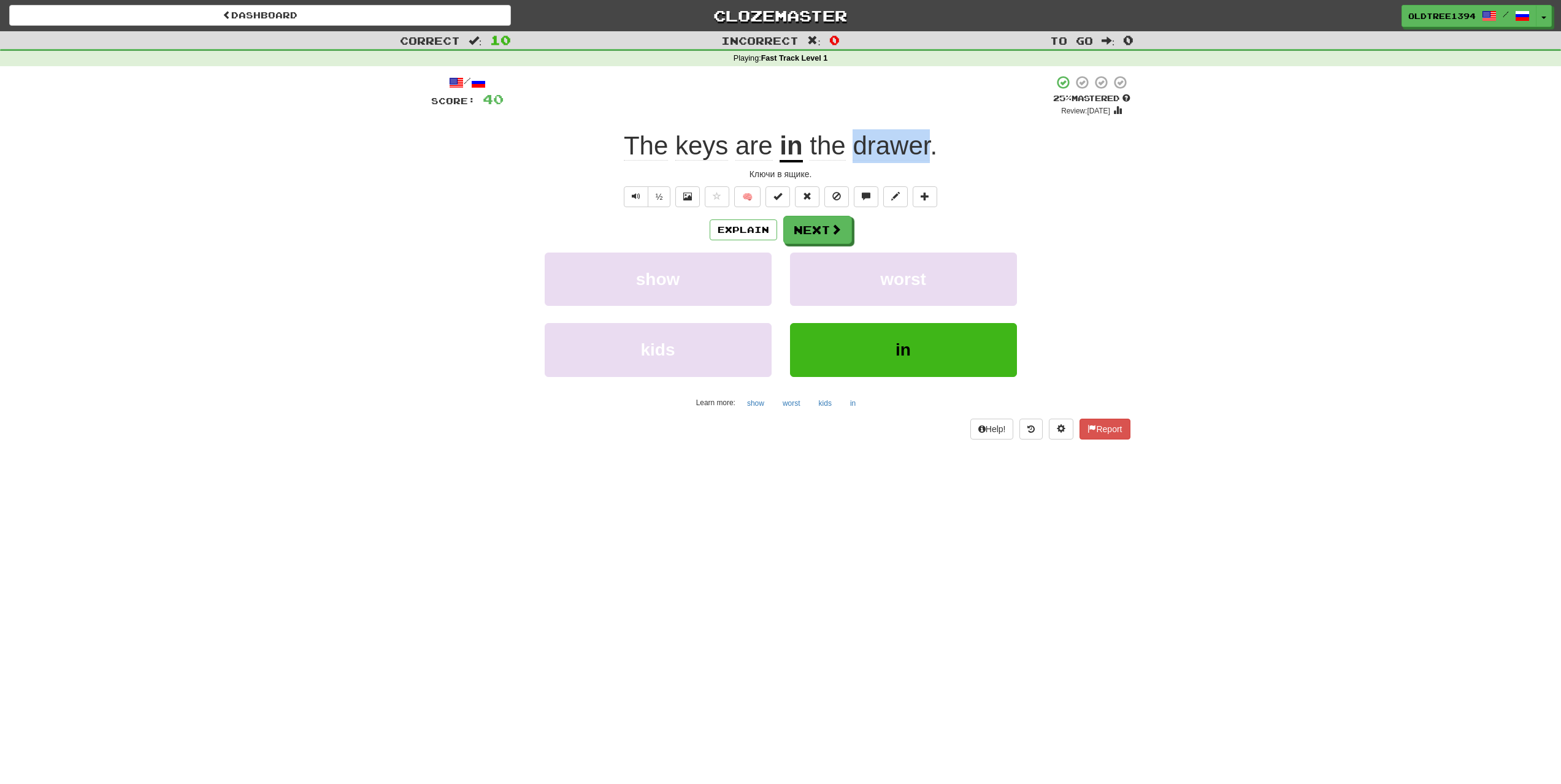
drag, startPoint x: 854, startPoint y: 148, endPoint x: 929, endPoint y: 151, distance: 75.1
click at [929, 151] on span "drawer" at bounding box center [891, 145] width 77 height 29
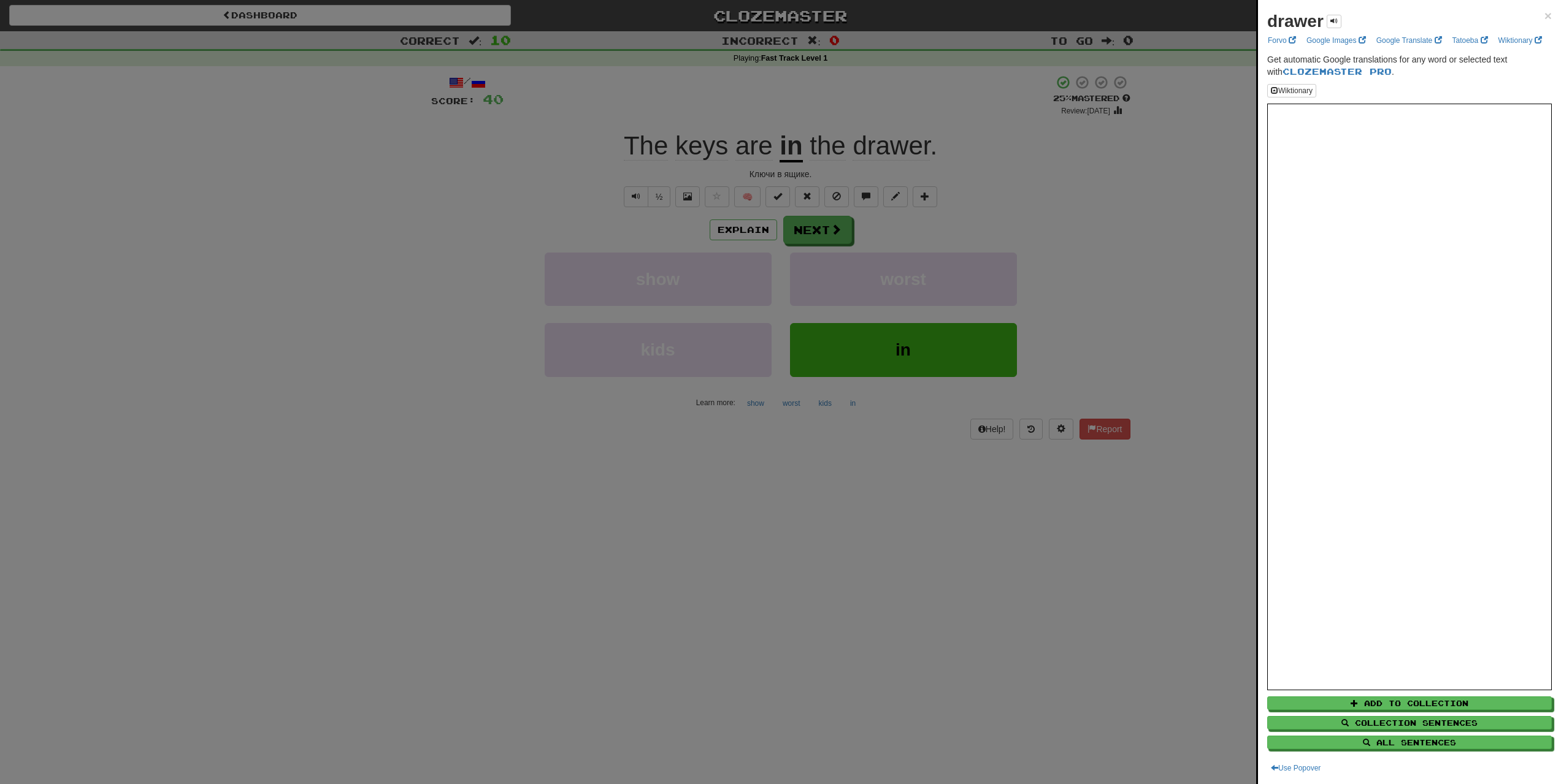
click at [1118, 509] on div at bounding box center [780, 392] width 1561 height 784
